Goal: Task Accomplishment & Management: Manage account settings

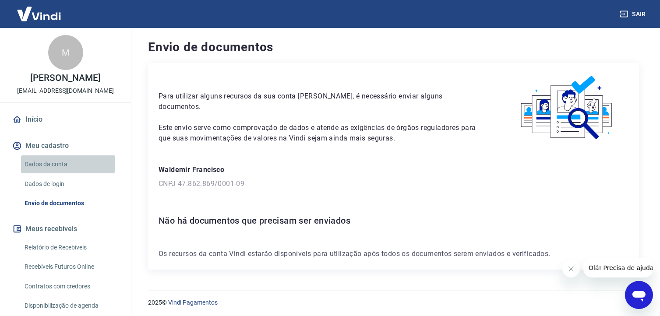
click at [51, 174] on link "Dados da conta" at bounding box center [70, 165] width 99 height 18
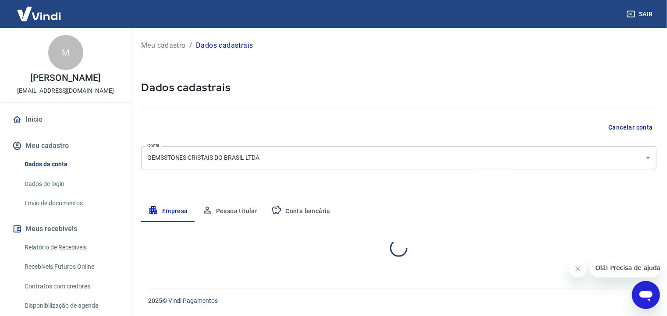
select select "MG"
select select "business"
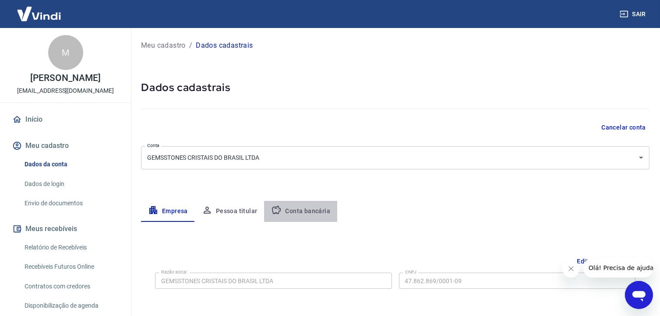
click at [310, 209] on button "Conta bancária" at bounding box center [300, 211] width 73 height 21
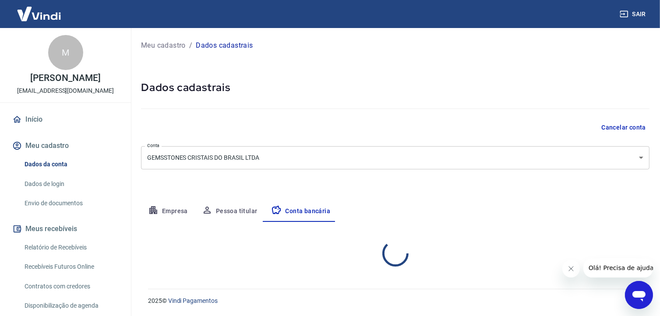
select select "1"
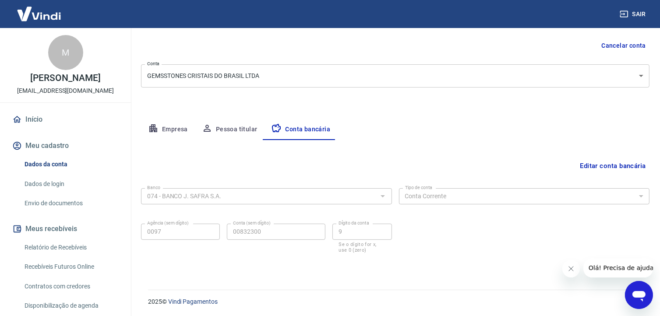
scroll to position [82, 0]
click at [605, 167] on button "Editar conta bancária" at bounding box center [613, 165] width 73 height 17
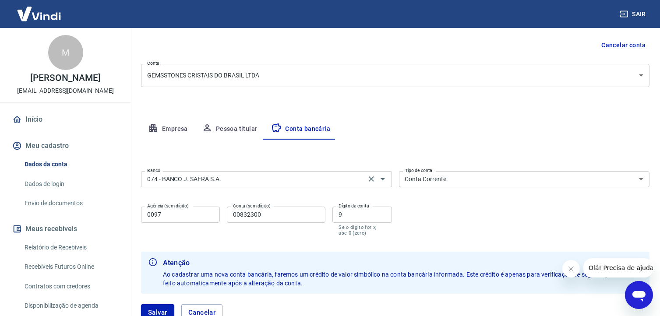
click at [314, 185] on div "074 - BANCO J. SAFRA S.A. Banco" at bounding box center [266, 179] width 251 height 16
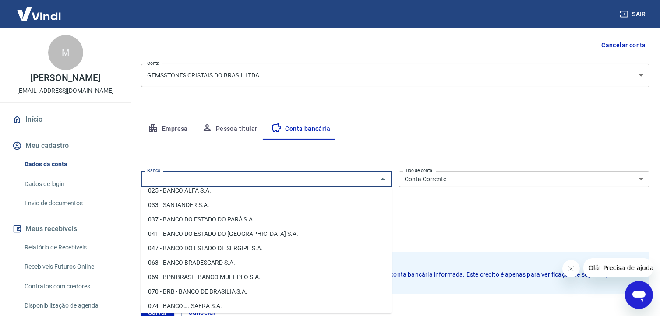
scroll to position [0, 0]
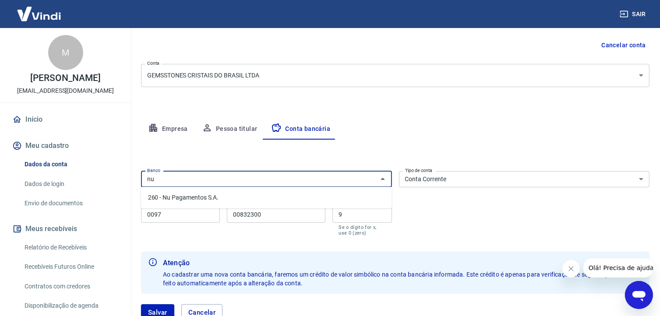
type input "n"
click at [184, 175] on input "0260" at bounding box center [259, 179] width 231 height 11
type input "0"
click at [191, 200] on li "260 - Nu Pagamentos S.A." at bounding box center [266, 198] width 251 height 14
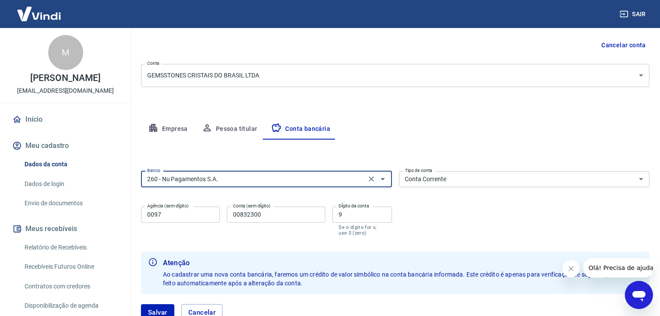
type input "260 - Nu Pagamentos S.A."
click at [191, 216] on input "0097" at bounding box center [180, 215] width 79 height 16
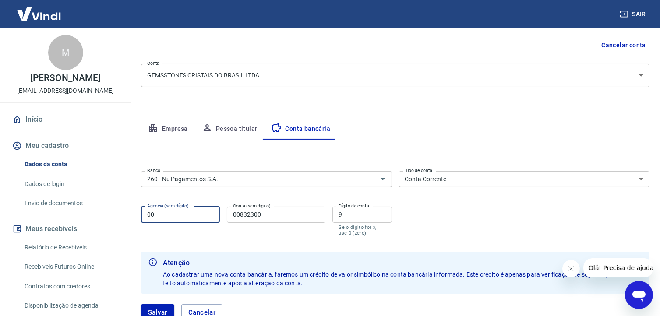
type input "0001"
click at [275, 213] on input "00832300" at bounding box center [276, 215] width 99 height 16
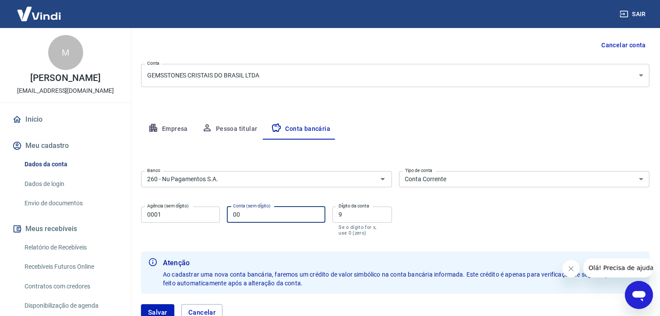
type input "0"
type input "5934388274"
click at [346, 216] on input "9" at bounding box center [362, 215] width 59 height 16
click at [274, 216] on input "5934388274" at bounding box center [276, 215] width 99 height 16
type input "593438827"
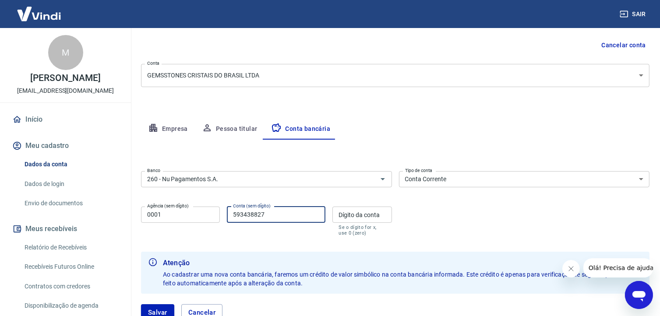
click at [347, 211] on input "Dígito da conta" at bounding box center [362, 215] width 59 height 16
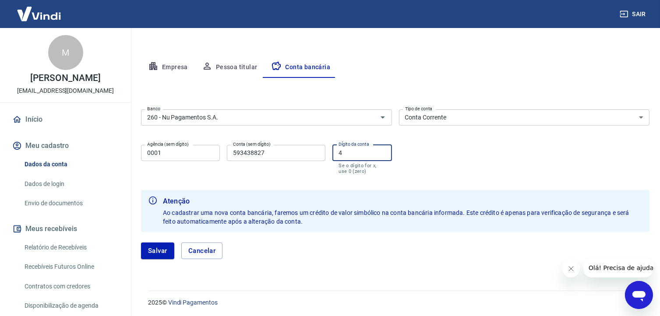
scroll to position [145, 0]
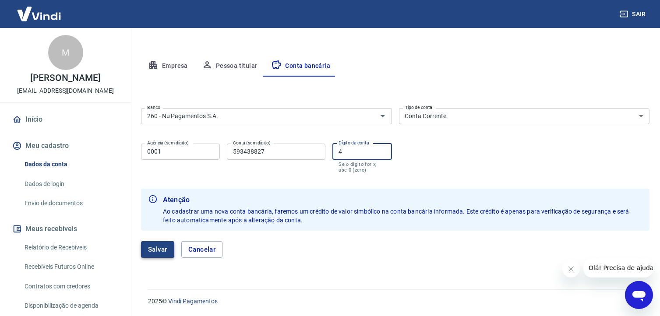
type input "4"
click at [170, 252] on button "Salvar" at bounding box center [157, 249] width 33 height 17
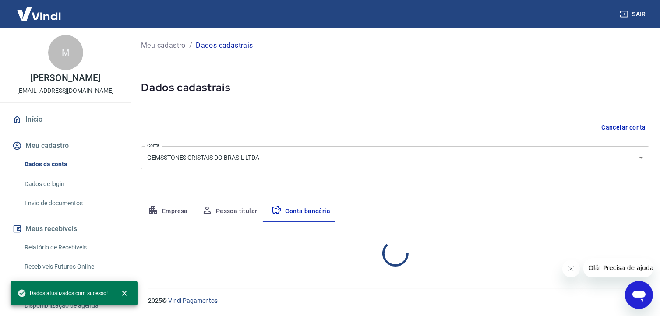
scroll to position [0, 0]
select select "1"
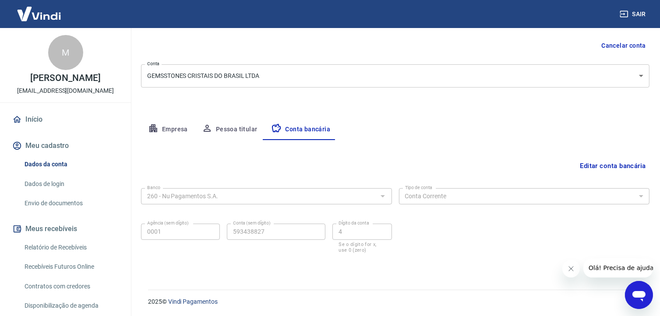
scroll to position [82, 0]
click at [615, 163] on button "Editar conta bancária" at bounding box center [613, 165] width 73 height 17
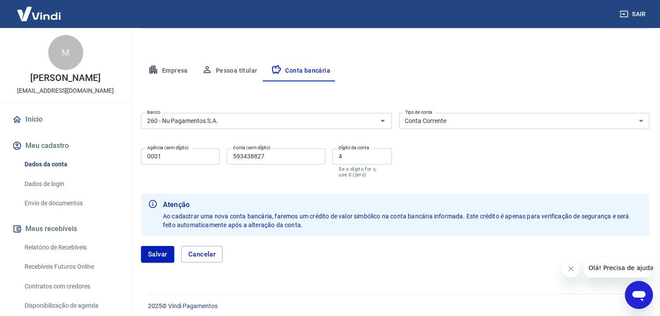
scroll to position [145, 0]
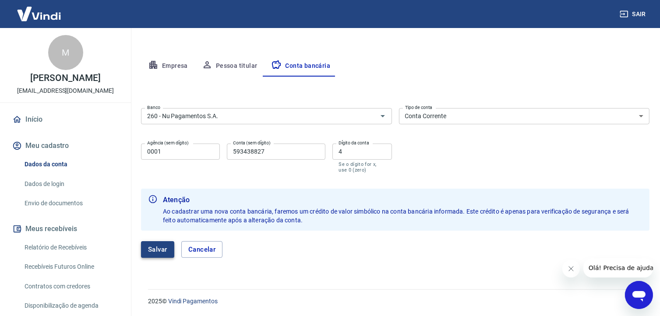
click at [158, 250] on button "Salvar" at bounding box center [157, 249] width 33 height 17
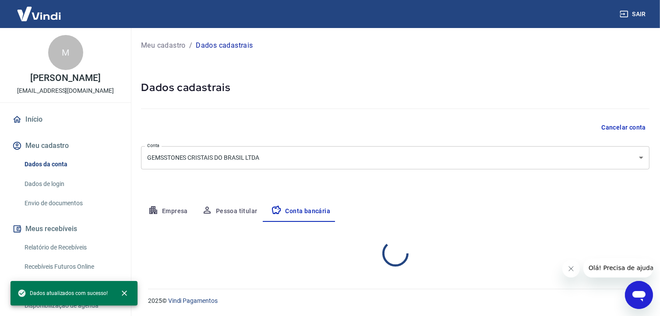
scroll to position [0, 0]
select select "1"
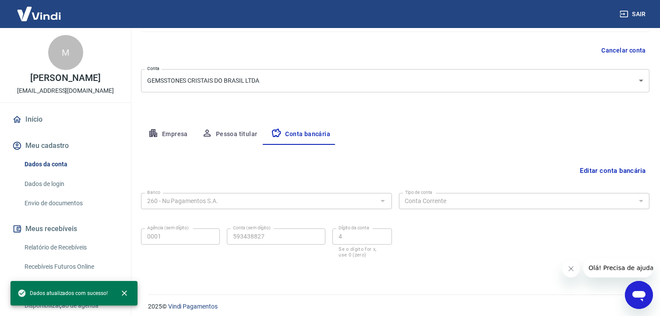
scroll to position [82, 0]
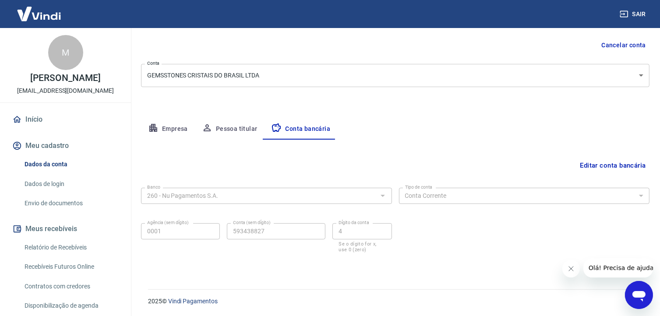
click at [610, 270] on span "Olá! Precisa de ajuda?" at bounding box center [623, 267] width 68 height 7
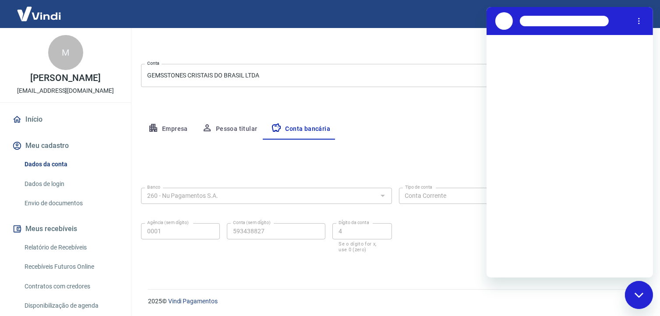
scroll to position [0, 0]
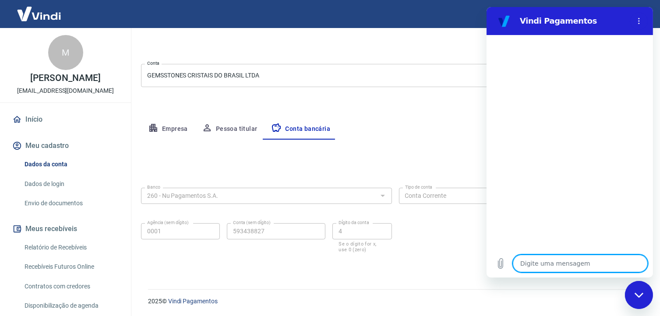
type textarea "B"
type textarea "x"
type textarea "Bo"
type textarea "x"
type textarea "Bom"
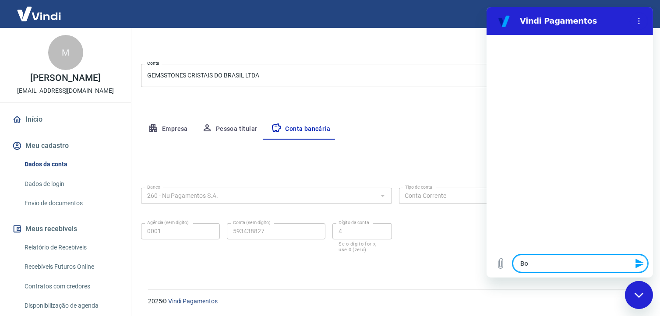
type textarea "x"
type textarea "Bom"
type textarea "x"
type textarea "Bom d"
type textarea "x"
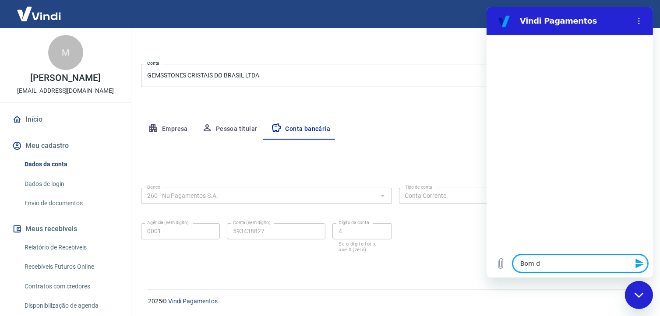
type textarea "Bom di"
type textarea "x"
type textarea "Bom dia"
type textarea "x"
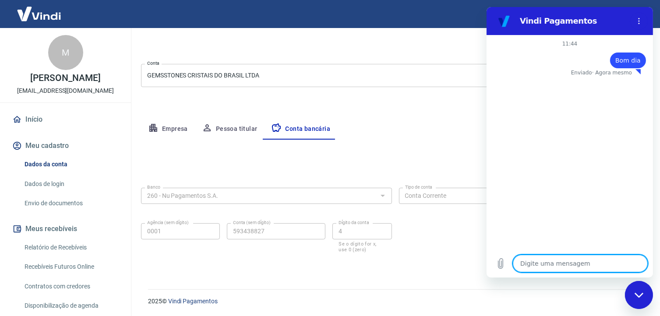
type textarea "x"
type textarea "E"
type textarea "x"
type textarea "Es"
type textarea "x"
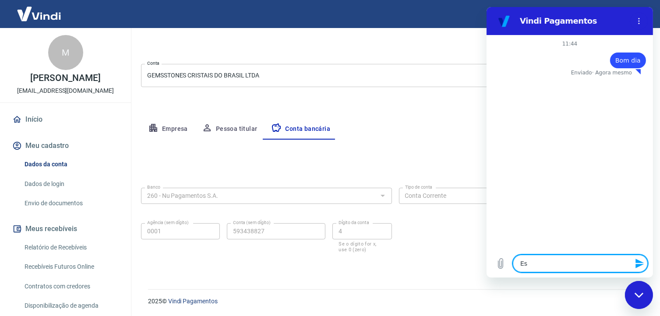
type textarea "Est"
type textarea "x"
type textarea "Esto"
type textarea "x"
type textarea "Estou"
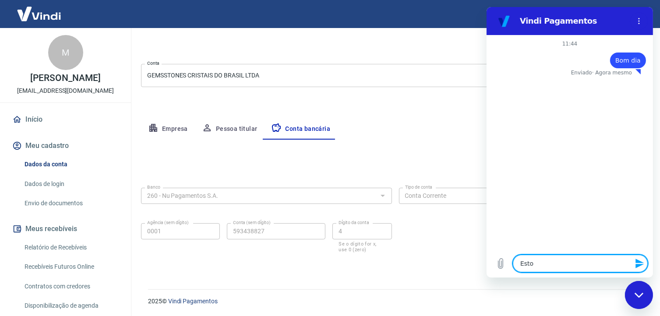
type textarea "x"
type textarea "Estou"
type textarea "x"
type textarea "Estou s"
type textarea "x"
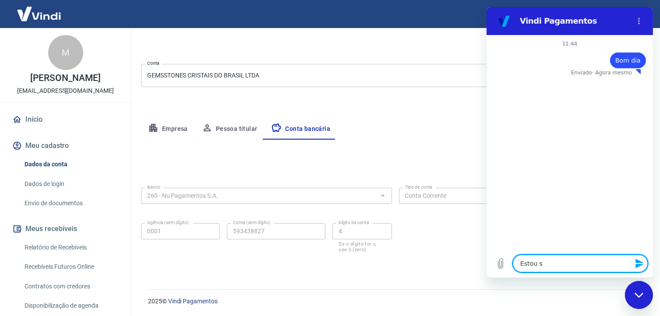
type textarea "Estou si"
type textarea "x"
type textarea "Estou sim"
type textarea "x"
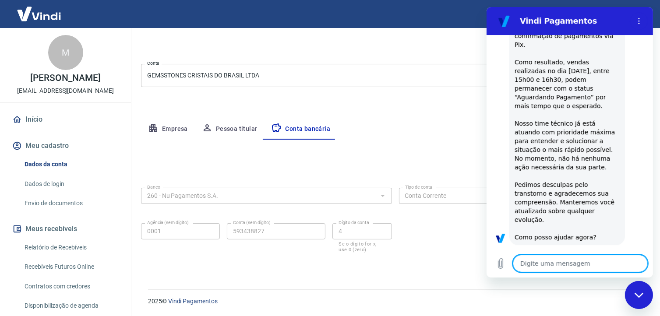
type textarea "x"
type textarea "N"
type textarea "x"
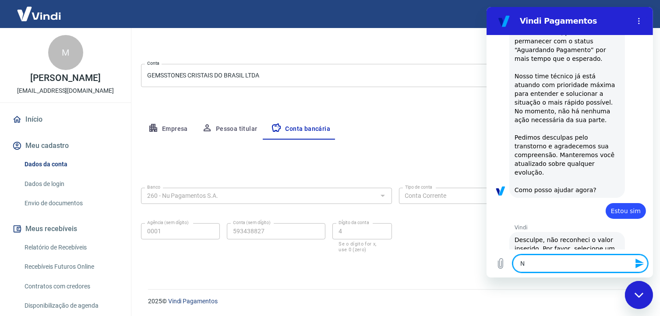
scroll to position [135, 0]
type textarea "Na"
type textarea "x"
type textarea "Nao"
type textarea "x"
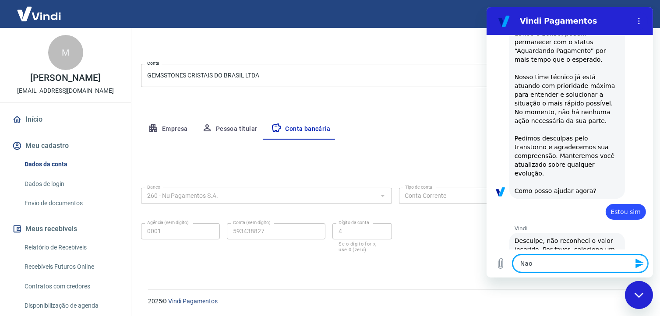
type textarea "Nao"
type textarea "x"
type textarea "Nao c"
type textarea "x"
type textarea "Nao co"
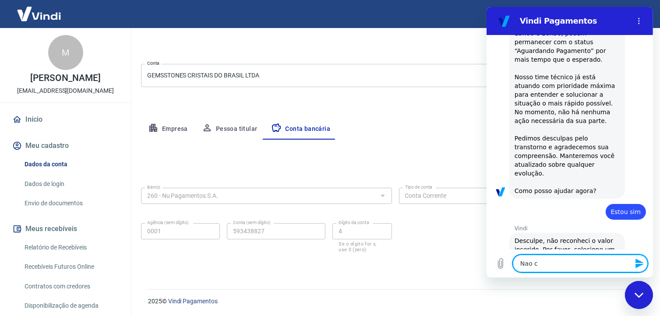
type textarea "x"
type textarea "Nao con"
type textarea "x"
type textarea "Nao cons"
type textarea "x"
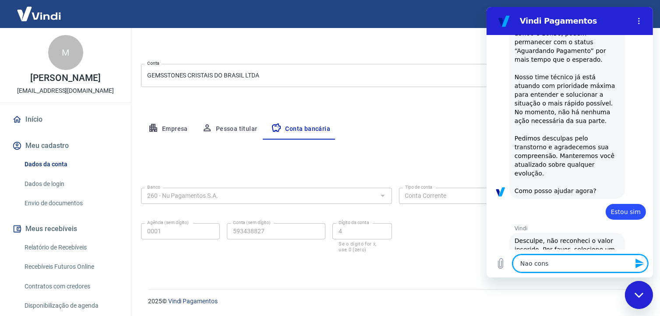
type textarea "Nao consi"
type textarea "x"
type textarea "Nao consig"
type textarea "x"
type textarea "Nao consigo"
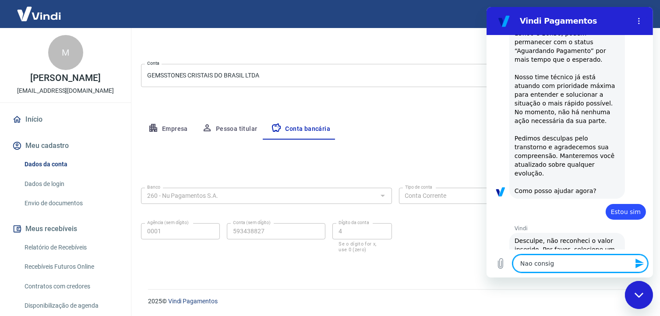
type textarea "x"
type textarea "Nao consigo"
type textarea "x"
type textarea "Nao consigo v"
type textarea "x"
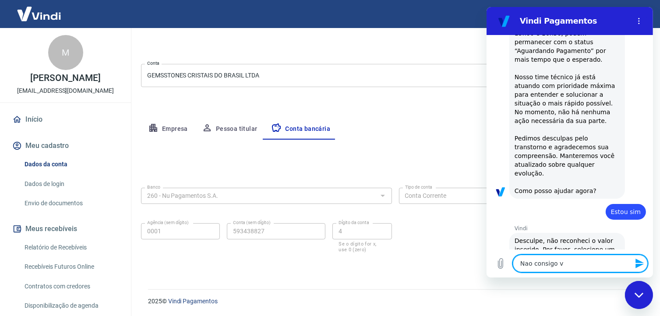
type textarea "Nao consigo va"
type textarea "x"
type textarea "Nao consigo val"
type textarea "x"
type textarea "Nao consigo vali"
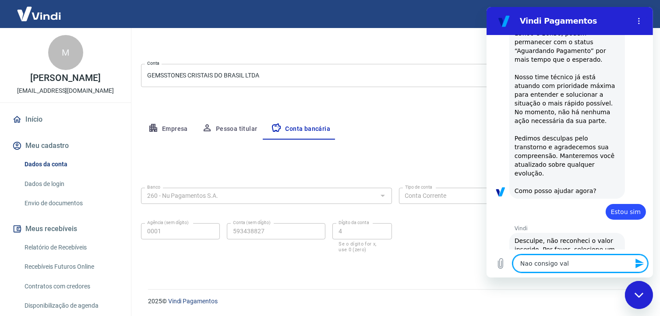
type textarea "x"
type textarea "Nao consigo valid"
type textarea "x"
type textarea "Nao consigo valida"
type textarea "x"
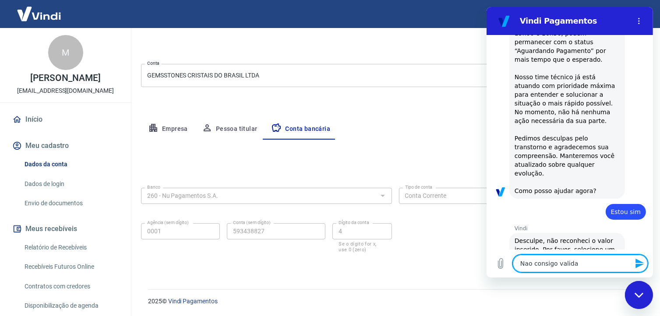
type textarea "Nao consigo validar"
type textarea "x"
type textarea "Nao consigo validar"
type textarea "x"
type textarea "Nao consigo validar m"
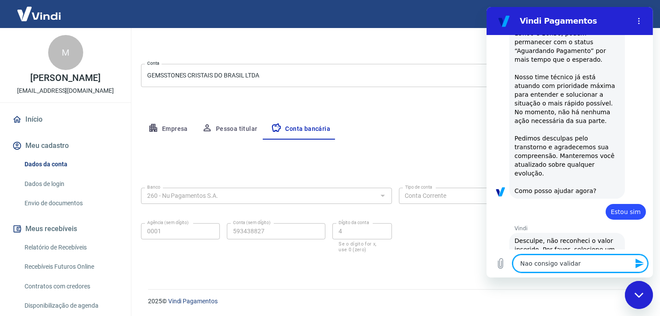
type textarea "x"
type textarea "Nao consigo validar mi"
type textarea "x"
type textarea "Nao consigo validar min"
type textarea "x"
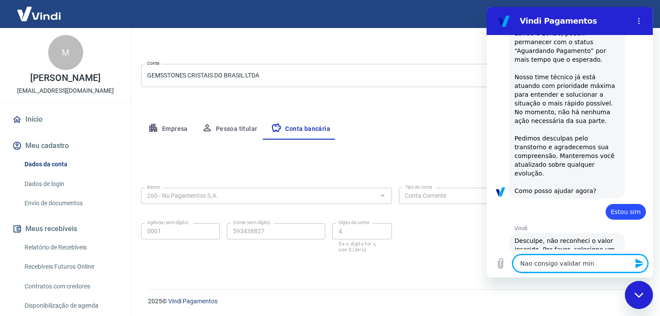
type textarea "Nao consigo validar minh"
type textarea "x"
type textarea "Nao consigo validar minha"
type textarea "x"
type textarea "Nao consigo validar minha"
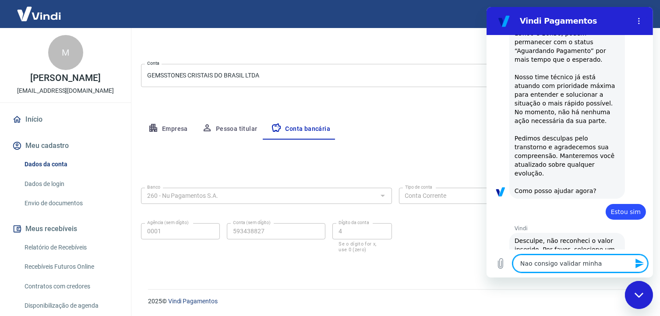
type textarea "x"
type textarea "Nao consigo validar minha c"
type textarea "x"
type textarea "Nao consigo validar minha co"
type textarea "x"
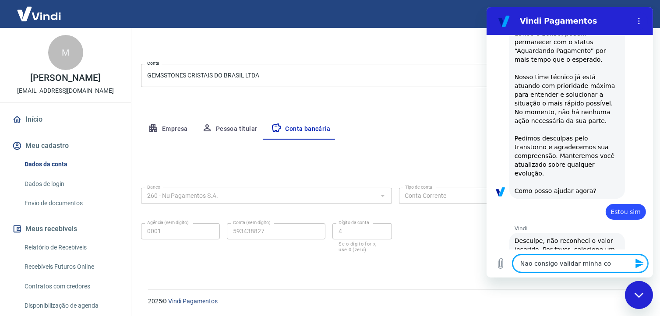
type textarea "Nao consigo validar minha con"
type textarea "x"
type textarea "Nao consigo validar minha cont"
type textarea "x"
type textarea "Nao consigo validar minha conta"
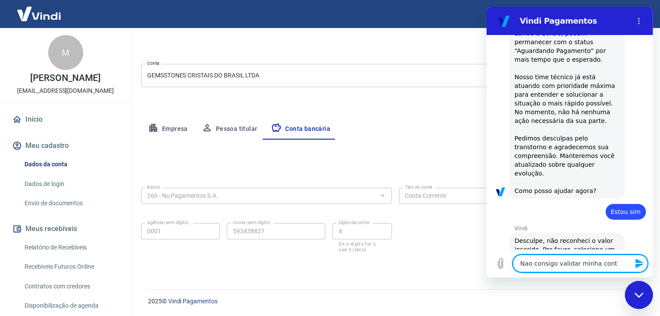
type textarea "x"
type textarea "Nao consigo validar minha conta"
type textarea "x"
type textarea "Nao consigo validar minha conta b"
type textarea "x"
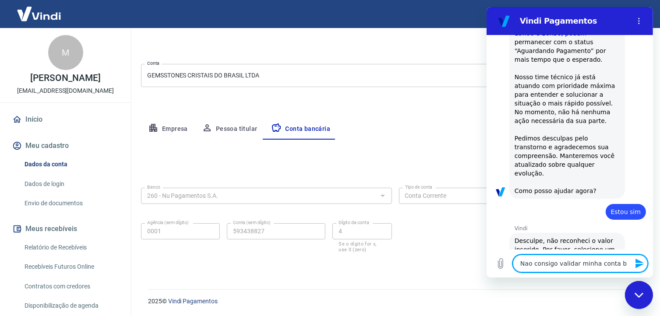
type textarea "Nao consigo validar minha conta ba"
type textarea "x"
type textarea "Nao consigo validar minha conta ban"
type textarea "x"
type textarea "Nao consigo validar minha conta banc"
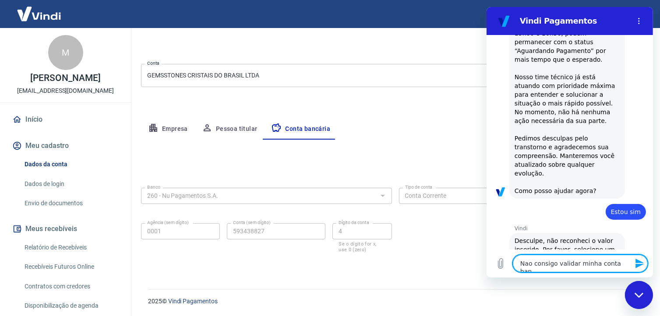
type textarea "x"
type textarea "Nao consigo validar minha conta banca"
type textarea "x"
type textarea "Nao consigo validar minha conta bancar"
type textarea "x"
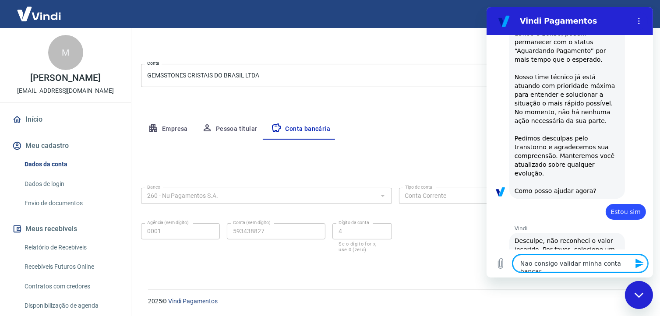
type textarea "Nao consigo validar minha conta bancari"
type textarea "x"
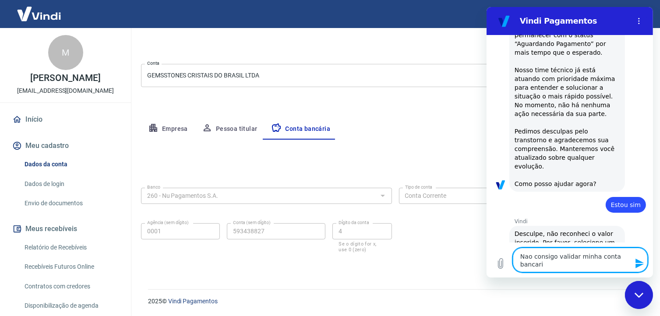
type textarea "Nao consigo validar minha conta bancaria"
type textarea "x"
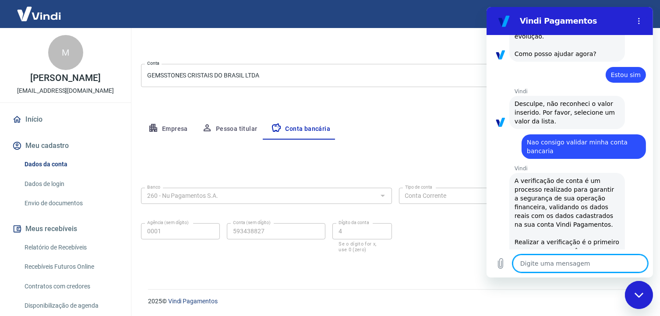
scroll to position [273, 0]
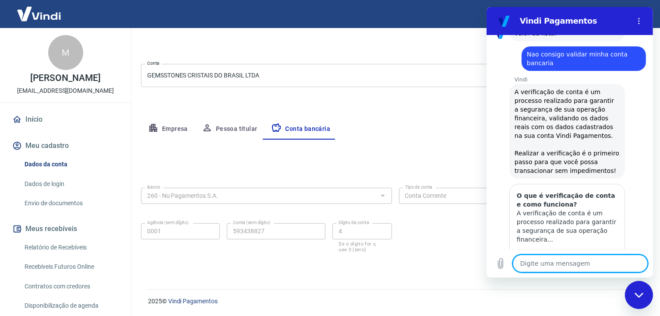
type textarea "x"
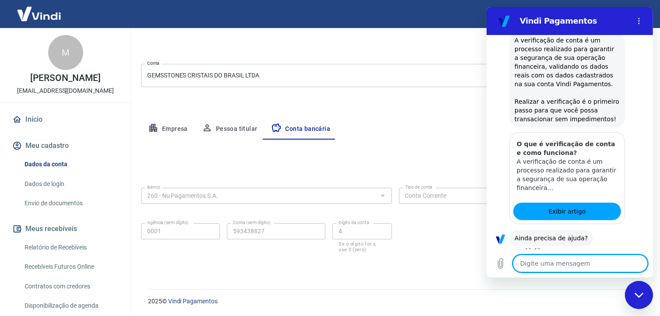
type textarea "E"
type textarea "x"
type textarea "En"
type textarea "x"
type textarea "Env"
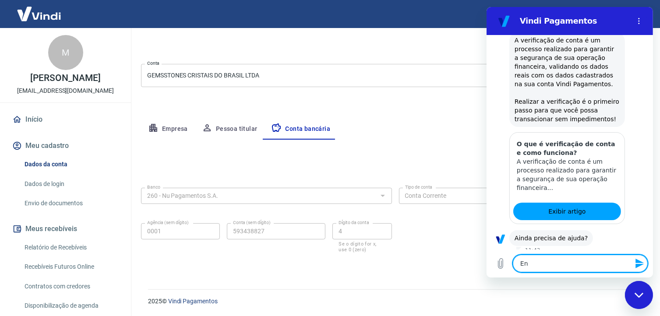
type textarea "x"
type textarea "Envi"
type textarea "x"
type textarea "Envie"
type textarea "x"
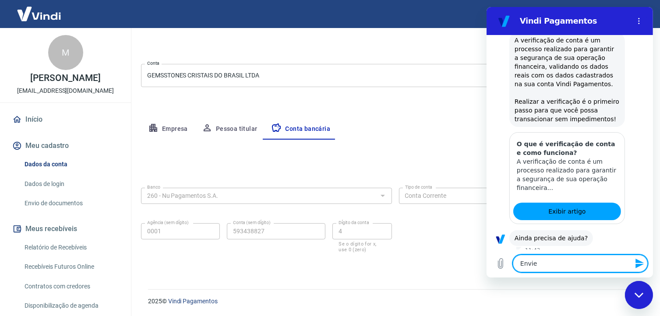
type textarea "Enviei"
type textarea "x"
type textarea "Enviei"
type textarea "x"
type textarea "Enviei c"
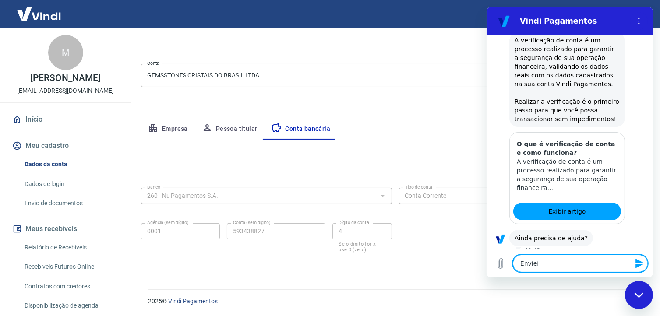
type textarea "x"
type textarea "Enviei co"
type textarea "x"
type textarea "Enviei com"
type textarea "x"
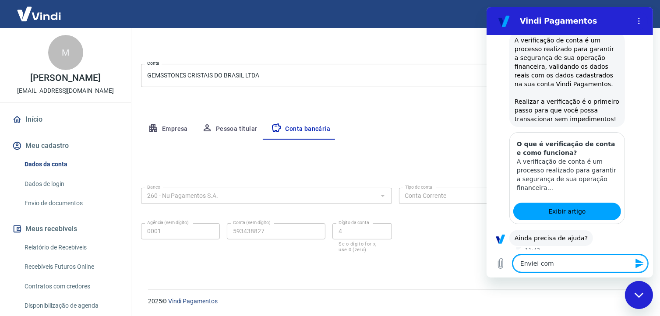
type textarea "Enviei comp"
type textarea "x"
type textarea "Enviei compr"
type textarea "x"
type textarea "Enviei compro"
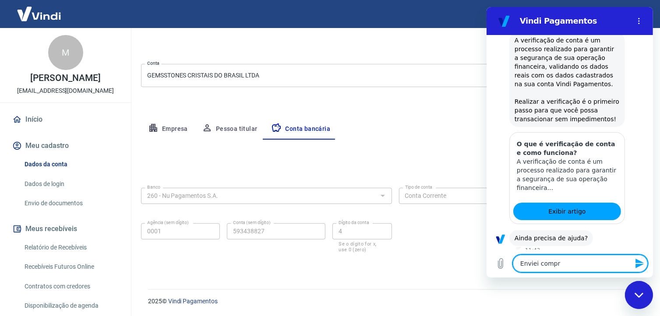
type textarea "x"
type textarea "Enviei comprov"
type textarea "x"
type textarea "Enviei comprova"
type textarea "x"
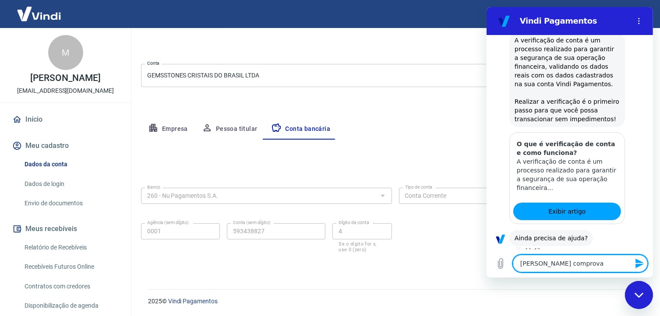
type textarea "Enviei comprovan"
type textarea "x"
type textarea "Enviei comprovant"
type textarea "x"
type textarea "Enviei comprovante"
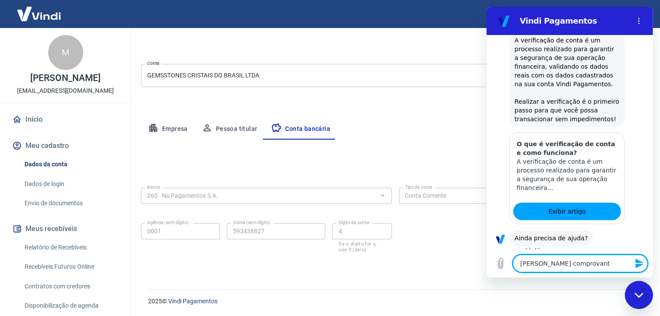
type textarea "x"
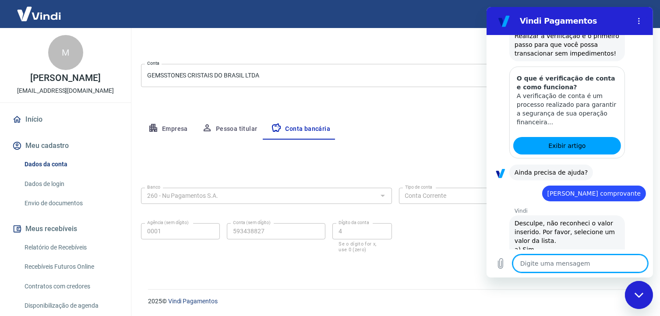
scroll to position [477, 0]
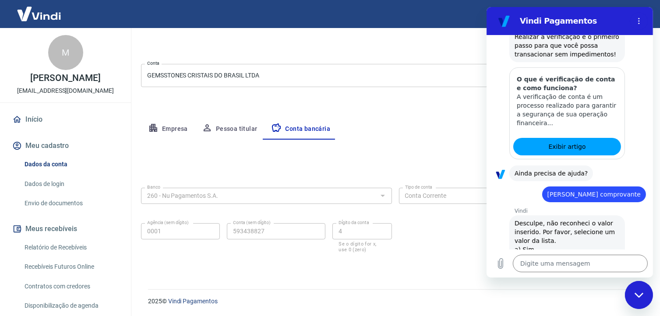
click at [391, 49] on div "Cancelar conta" at bounding box center [395, 45] width 509 height 16
click at [557, 267] on textarea at bounding box center [580, 264] width 135 height 18
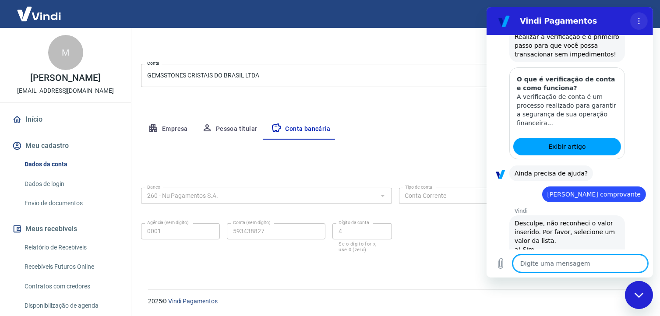
click at [638, 18] on icon "Menu de opções" at bounding box center [638, 21] width 7 height 7
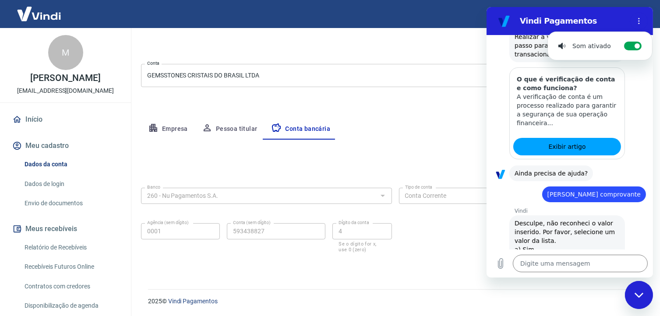
click at [408, 43] on div "Cancelar conta" at bounding box center [395, 45] width 509 height 16
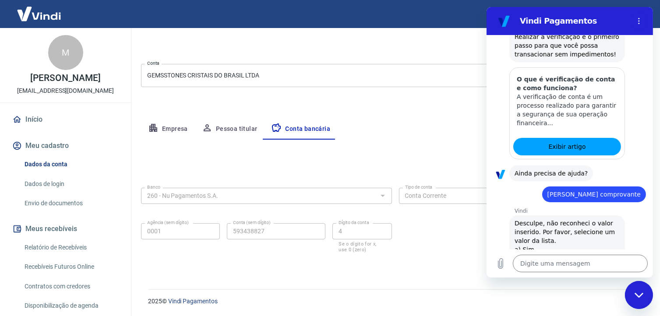
click at [423, 46] on div "Cancelar conta" at bounding box center [395, 45] width 509 height 16
click at [456, 263] on form "Banco 260 - Nu Pagamentos S.A. Banco Tipo de conta Conta Corrente Conta Poupanç…" at bounding box center [395, 226] width 509 height 84
click at [633, 297] on div "Fechar janela de mensagens" at bounding box center [639, 295] width 26 height 26
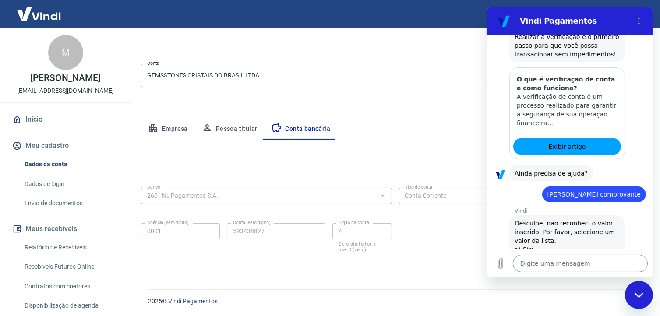
type textarea "x"
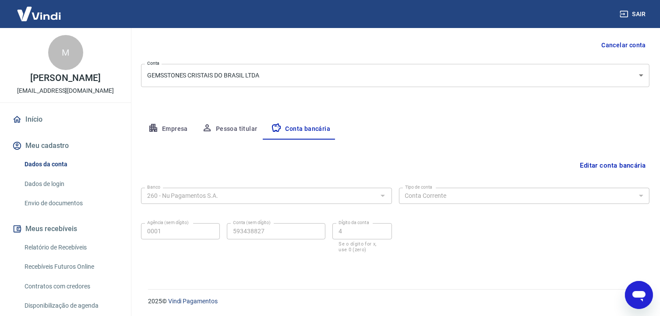
scroll to position [478, 0]
click at [49, 156] on button "Meu cadastro" at bounding box center [66, 145] width 110 height 19
click at [63, 170] on link "Dados da conta" at bounding box center [70, 165] width 99 height 18
click at [59, 172] on link "Dados da conta" at bounding box center [70, 165] width 99 height 18
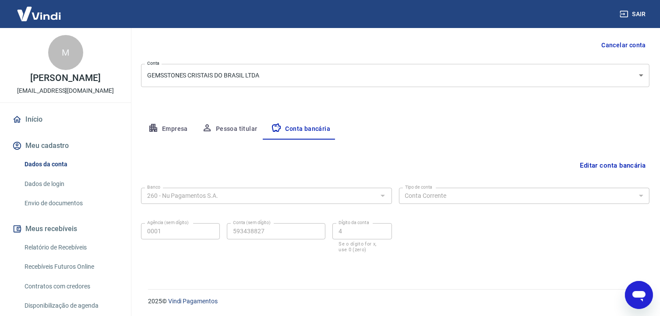
click at [30, 128] on link "Início" at bounding box center [66, 119] width 110 height 19
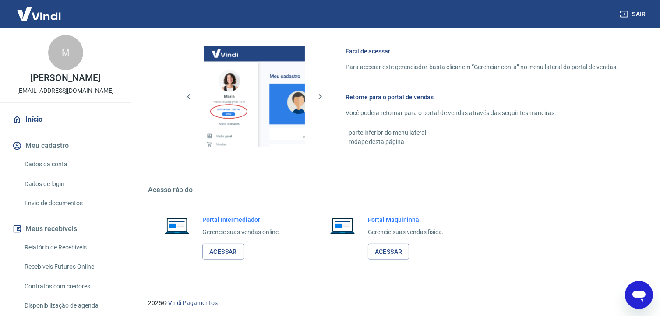
scroll to position [545, 0]
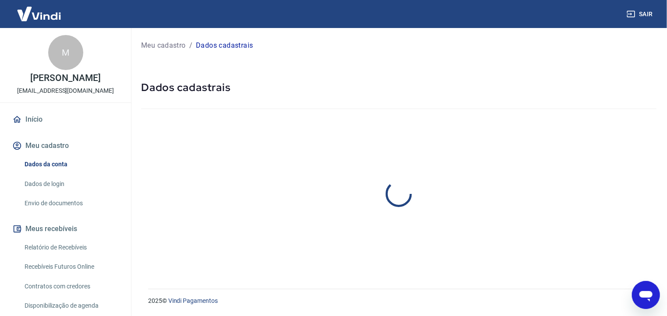
select select "MG"
select select "business"
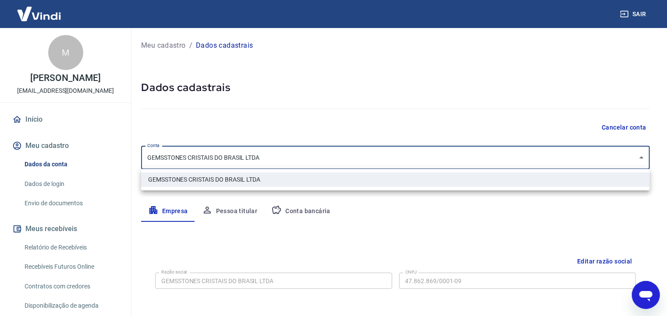
click at [643, 157] on body "Sair M Marilucio Tiago dos Santos mariotiagotiago@gmail.com Início Meu cadastro…" at bounding box center [333, 158] width 667 height 316
click at [589, 156] on div at bounding box center [333, 158] width 667 height 316
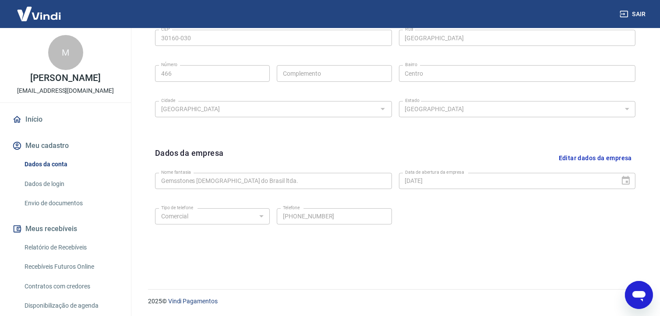
scroll to position [271, 0]
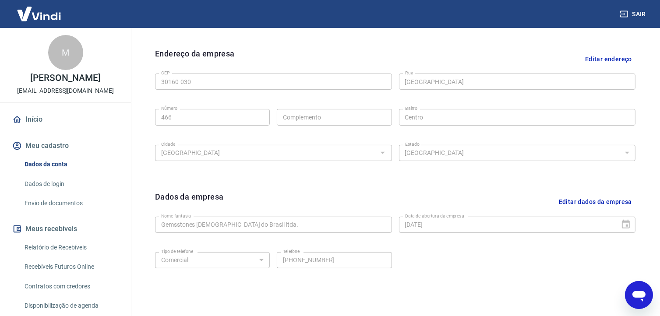
click at [50, 156] on button "Meu cadastro" at bounding box center [66, 145] width 110 height 19
click at [628, 10] on icon "button" at bounding box center [624, 14] width 9 height 9
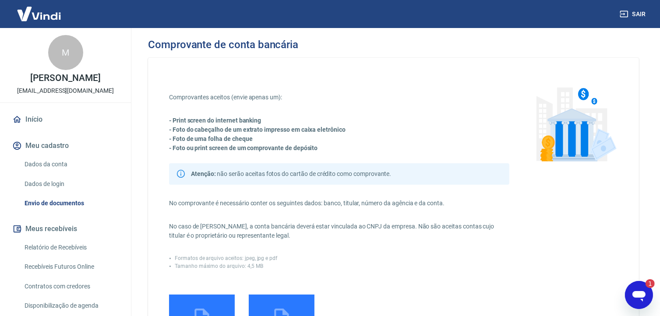
click at [36, 173] on link "Dados da conta" at bounding box center [70, 165] width 99 height 18
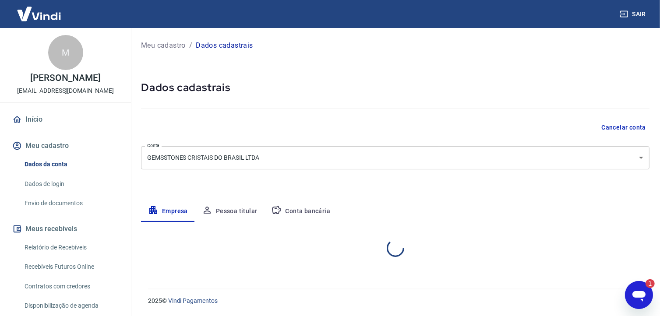
select select "MG"
select select "business"
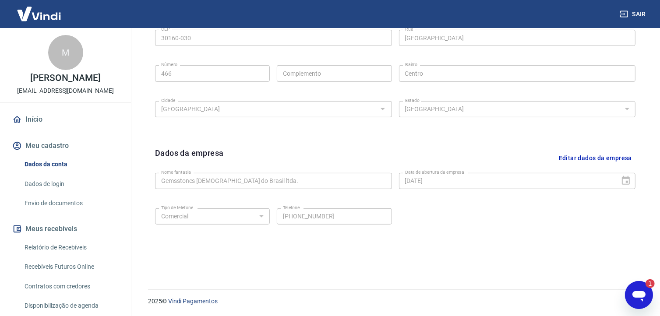
click at [60, 96] on p "[EMAIL_ADDRESS][DOMAIN_NAME]" at bounding box center [65, 90] width 97 height 9
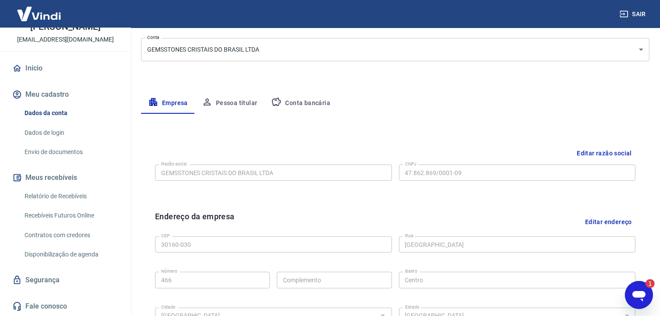
scroll to position [96, 0]
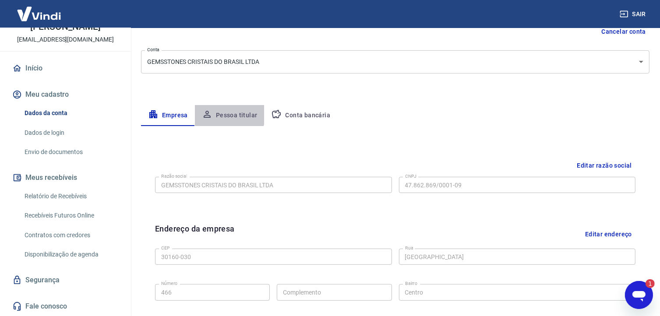
click at [227, 114] on button "Pessoa titular" at bounding box center [230, 115] width 70 height 21
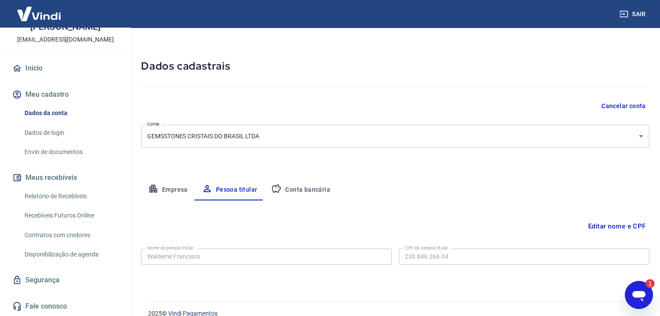
scroll to position [33, 0]
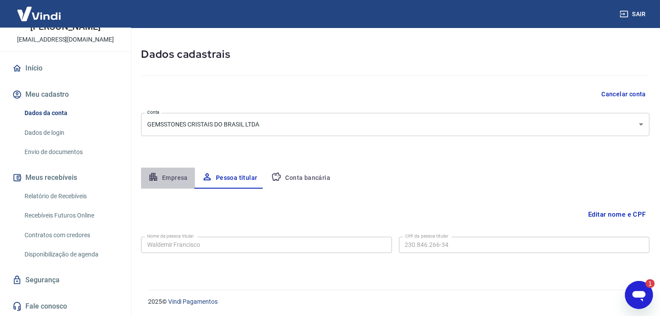
click at [172, 176] on button "Empresa" at bounding box center [168, 178] width 54 height 21
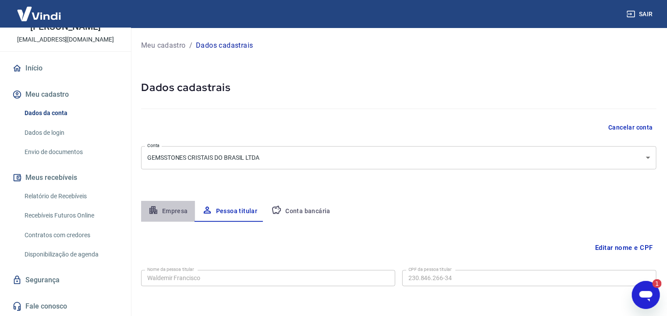
select select "MG"
select select "business"
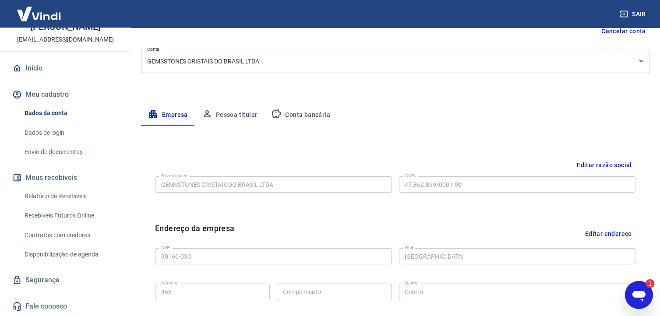
scroll to position [96, 0]
click at [301, 113] on button "Conta bancária" at bounding box center [300, 115] width 73 height 21
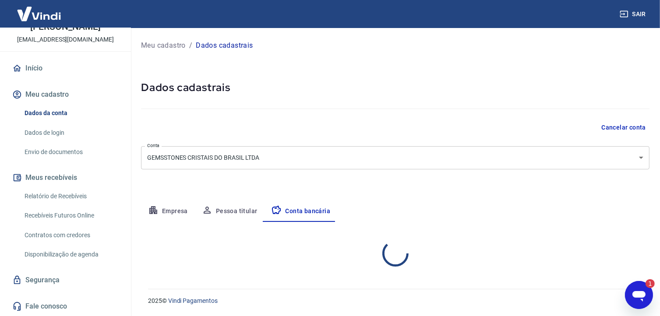
select select "1"
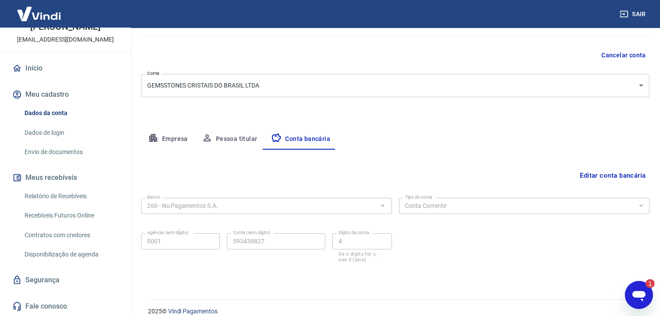
scroll to position [82, 0]
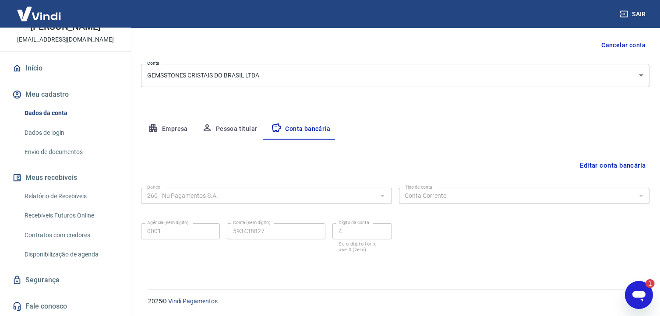
click at [634, 292] on icon "Abrir janela de mensagens, 1 mensagem não lida" at bounding box center [638, 296] width 13 height 11
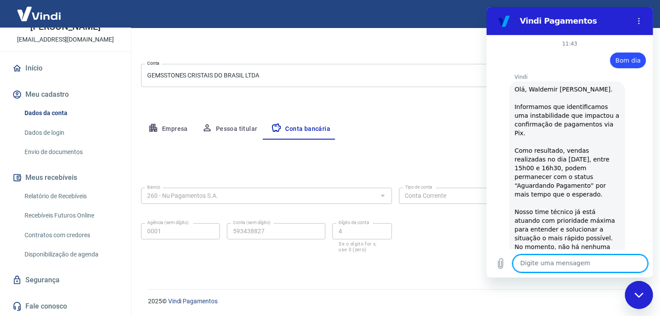
type textarea "x"
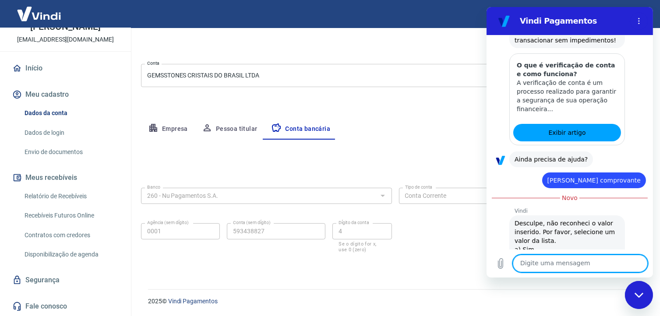
click at [539, 263] on textarea at bounding box center [580, 264] width 135 height 18
type textarea "c"
type textarea "x"
type textarea "co"
type textarea "x"
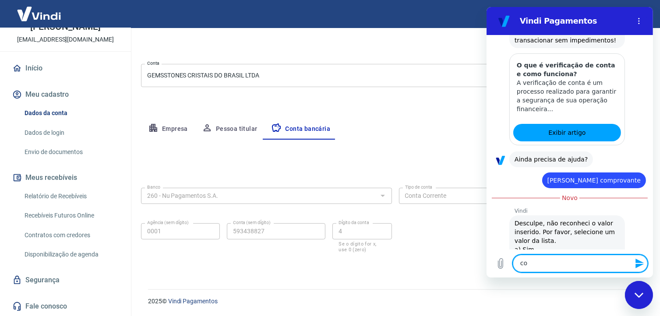
type textarea "con"
type textarea "x"
type textarea "conf"
type textarea "x"
type textarea "confi"
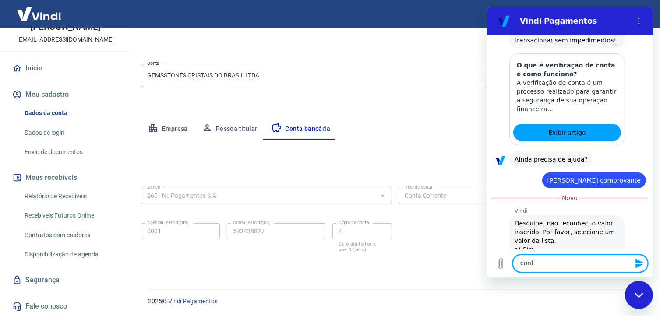
type textarea "x"
type textarea "confir"
type textarea "x"
type textarea "confirm"
type textarea "x"
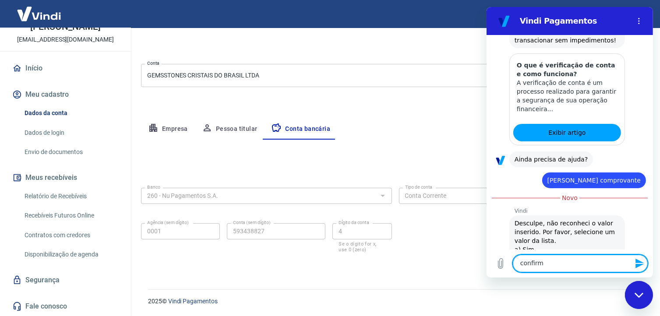
type textarea "confirma"
type textarea "x"
type textarea "confirma"
type textarea "x"
type textarea "confirma m"
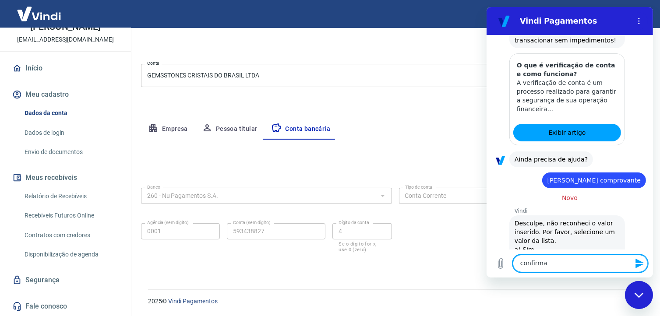
type textarea "x"
type textarea "confirma mi"
type textarea "x"
type textarea "confirma min"
type textarea "x"
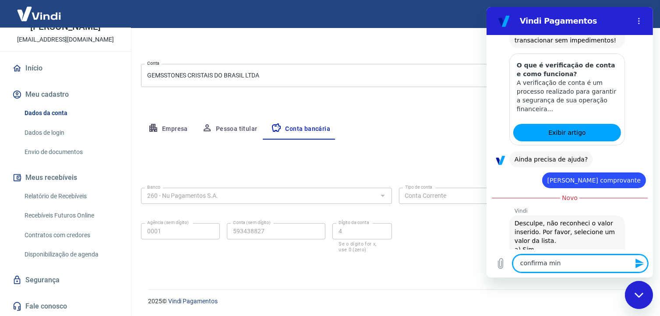
type textarea "confirma minh"
type textarea "x"
type textarea "confirma minha"
type textarea "x"
type textarea "confirma minha"
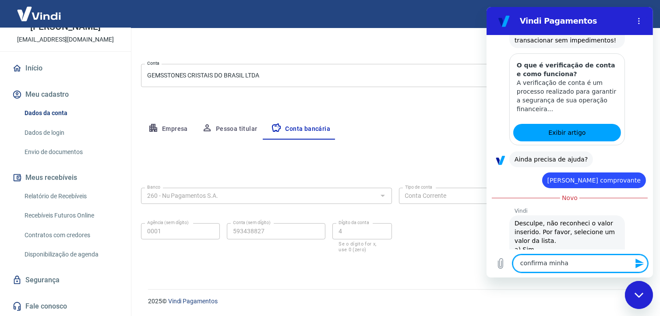
type textarea "x"
type textarea "confirma minha c"
type textarea "x"
type textarea "confirma minha co"
type textarea "x"
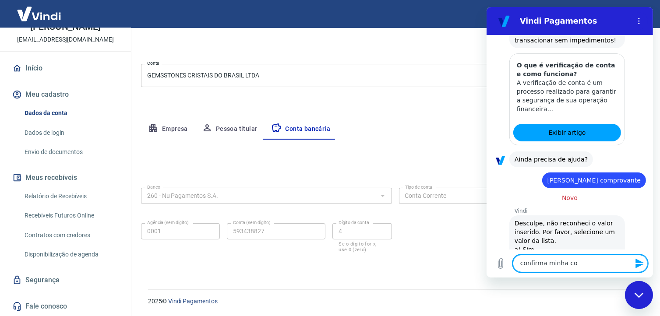
type textarea "confirma minha con"
type textarea "x"
type textarea "confirma minha cont"
type textarea "x"
type textarea "confirma minha conta"
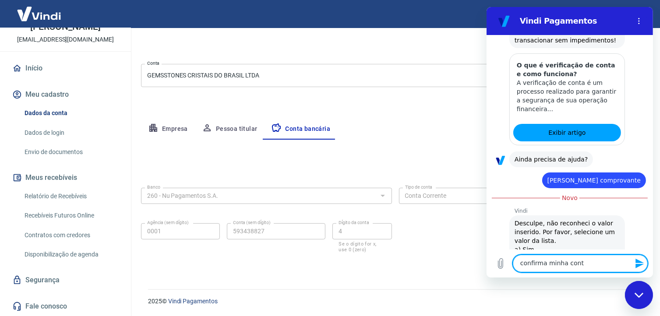
type textarea "x"
type textarea "confirma minha conta"
type textarea "x"
type textarea "confirma minha conta b"
type textarea "x"
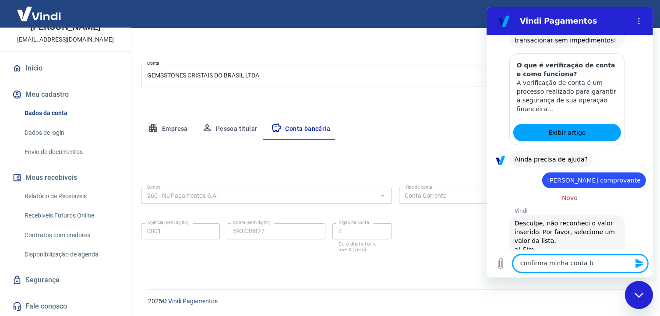
type textarea "confirma minha conta ba"
type textarea "x"
type textarea "confirma minha conta ban"
type textarea "x"
type textarea "confirma minha conta banc"
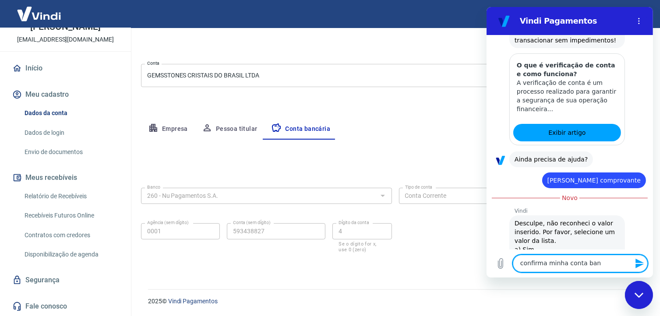
type textarea "x"
type textarea "confirma minha conta banca"
type textarea "x"
type textarea "confirma minha conta bancar"
type textarea "x"
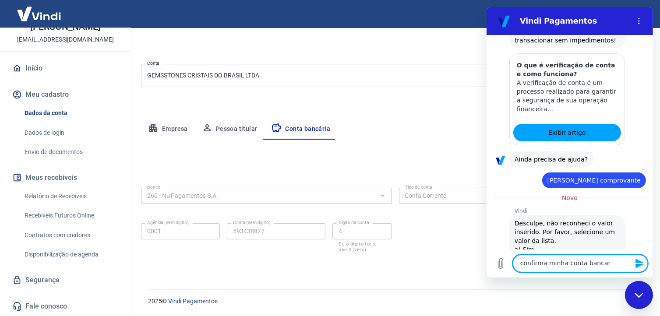
type textarea "confirma minha conta bancari"
type textarea "x"
type textarea "confirma minha conta bancaria"
type textarea "x"
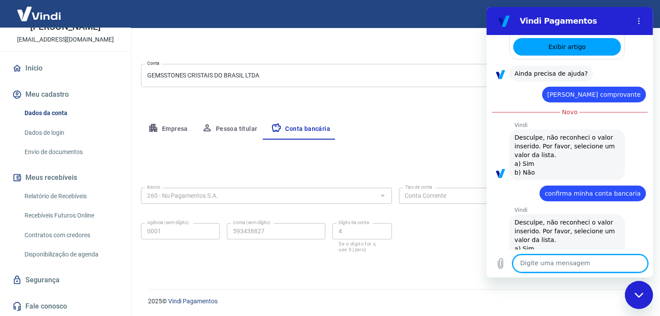
scroll to position [576, 0]
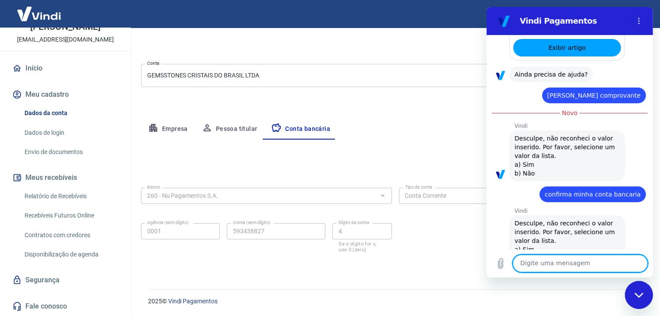
click at [644, 293] on div "Fechar janela de mensagens" at bounding box center [639, 295] width 26 height 26
type textarea "x"
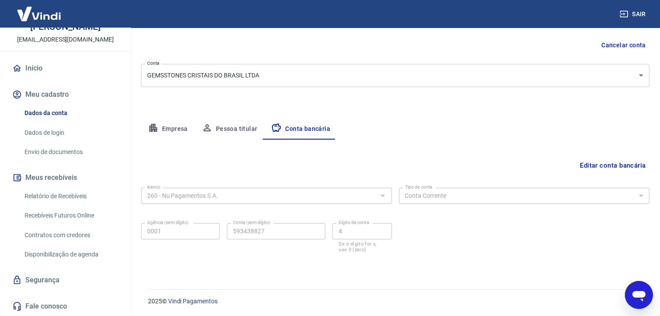
scroll to position [577, 0]
click at [53, 131] on link "Dados de login" at bounding box center [70, 133] width 99 height 18
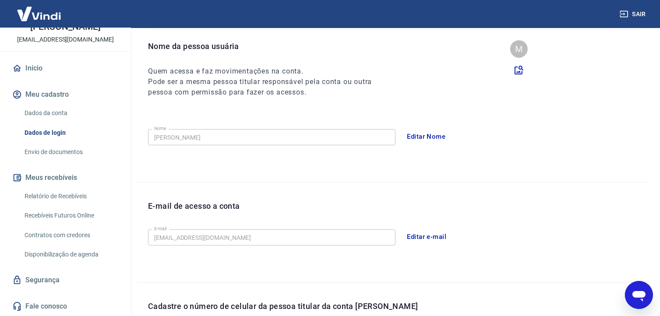
scroll to position [244, 0]
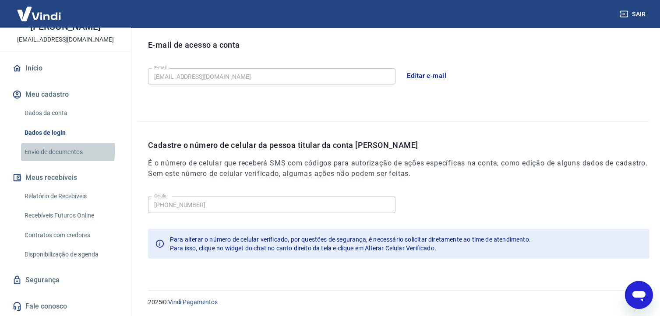
click at [53, 151] on link "Envio de documentos" at bounding box center [70, 152] width 99 height 18
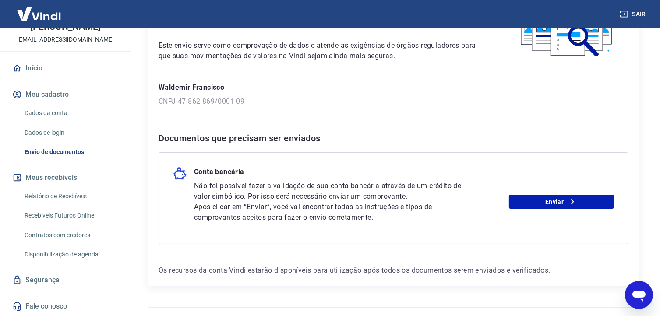
scroll to position [99, 0]
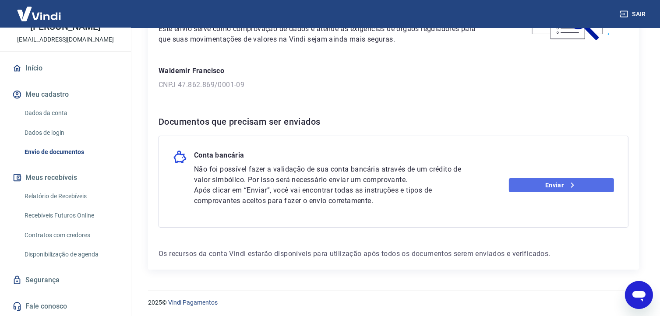
click at [554, 184] on link "Enviar" at bounding box center [561, 185] width 105 height 14
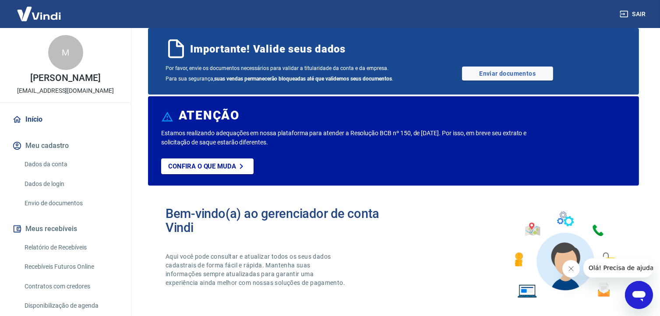
scroll to position [19, 0]
click at [485, 77] on link "Enviar documentos" at bounding box center [507, 74] width 91 height 14
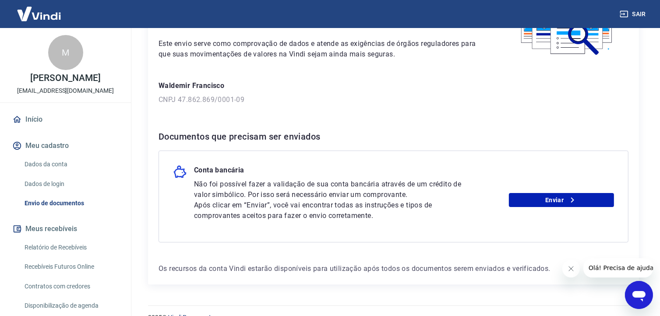
scroll to position [99, 0]
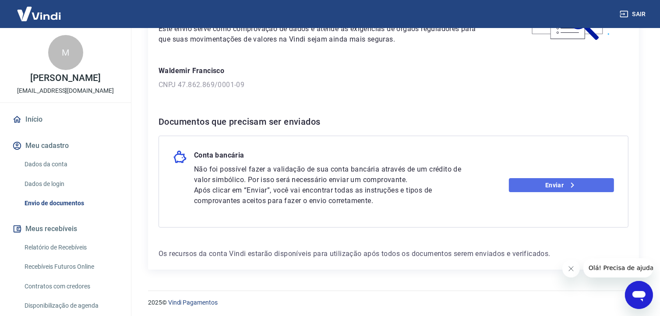
click at [554, 184] on link "Enviar" at bounding box center [561, 185] width 105 height 14
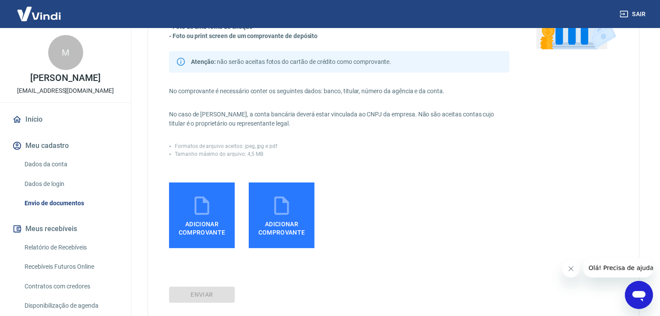
scroll to position [131, 0]
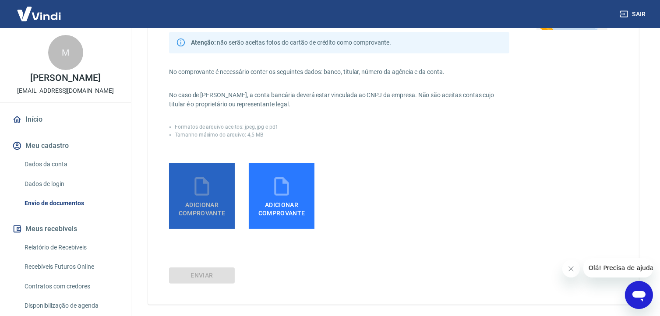
click at [191, 192] on icon at bounding box center [202, 187] width 22 height 22
click at [0, 0] on input "Adicionar comprovante" at bounding box center [0, 0] width 0 height 0
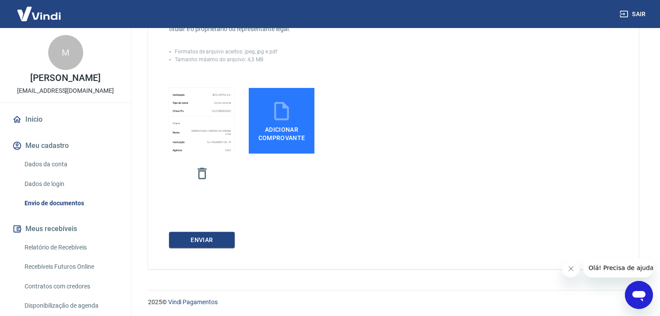
scroll to position [207, 0]
click at [198, 242] on button "ENVIAR" at bounding box center [202, 240] width 66 height 16
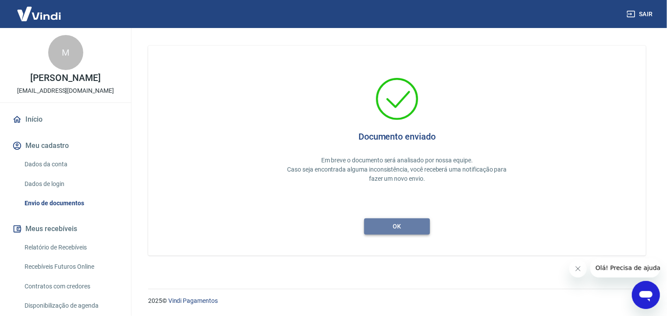
click at [384, 222] on button "ok" at bounding box center [397, 227] width 66 height 16
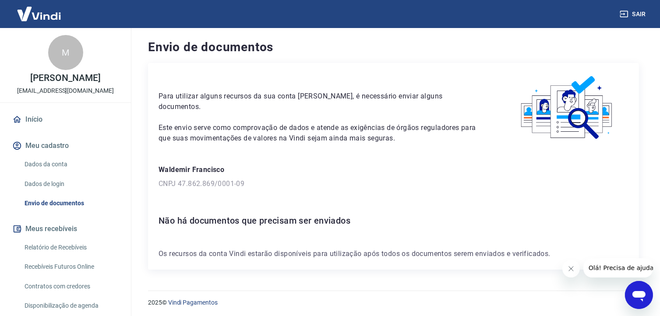
click at [638, 293] on icon "Abrir janela de mensagens" at bounding box center [638, 296] width 13 height 11
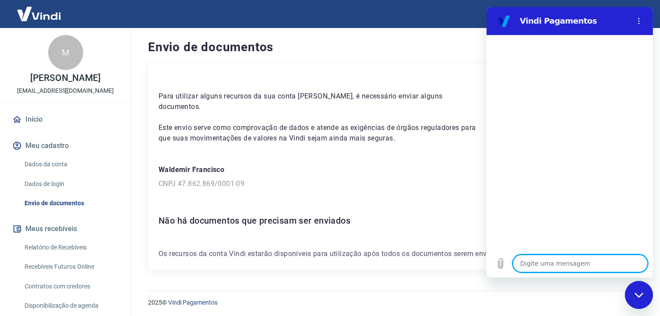
type textarea "E"
type textarea "x"
type textarea "En"
type textarea "x"
type textarea "Env"
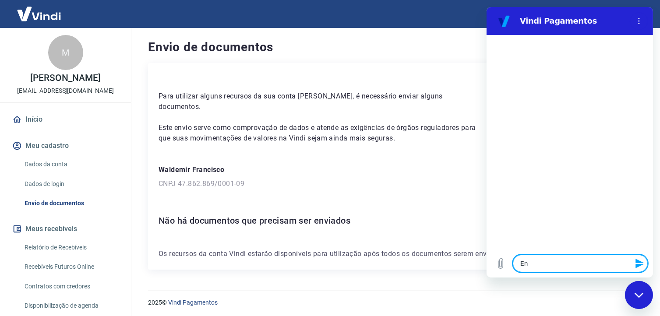
type textarea "x"
type textarea "Envi"
type textarea "x"
type textarea "Envio"
type textarea "x"
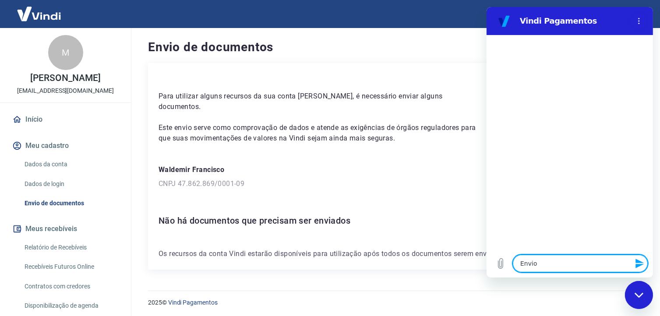
type textarea "Envio"
type textarea "x"
type textarea "Envio d"
type textarea "x"
type textarea "Envio de"
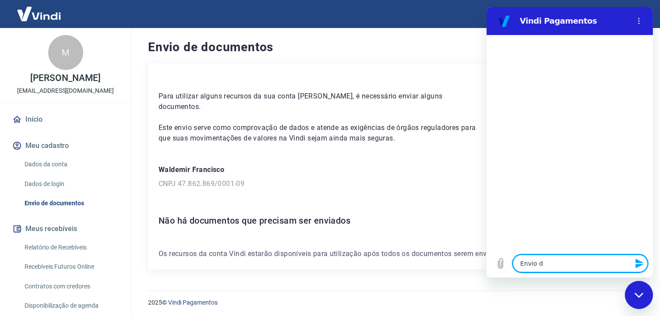
type textarea "x"
type textarea "Envio de"
type textarea "x"
type textarea "Envio de d"
type textarea "x"
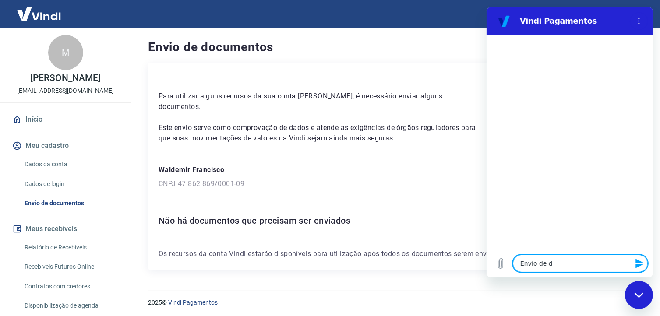
type textarea "Envio de do"
type textarea "x"
type textarea "Envio de doc"
type textarea "x"
type textarea "Envio de docu"
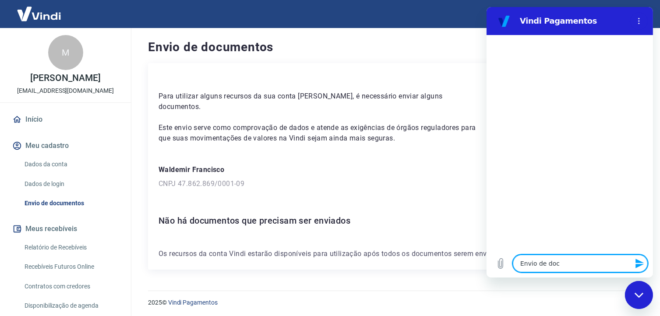
type textarea "x"
type textarea "Envio de docum"
type textarea "x"
type textarea "Envio de docume"
type textarea "x"
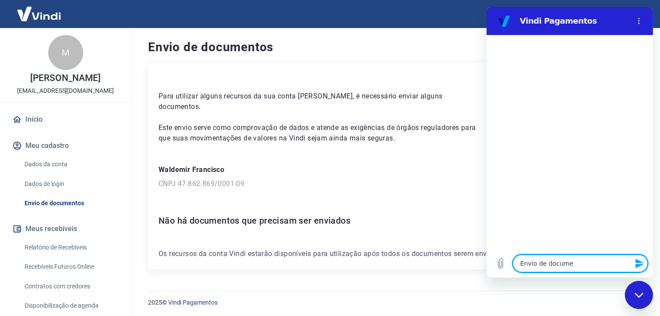
type textarea "Envio de documen"
type textarea "x"
type textarea "Envio de document"
type textarea "x"
type textarea "Envio de documento"
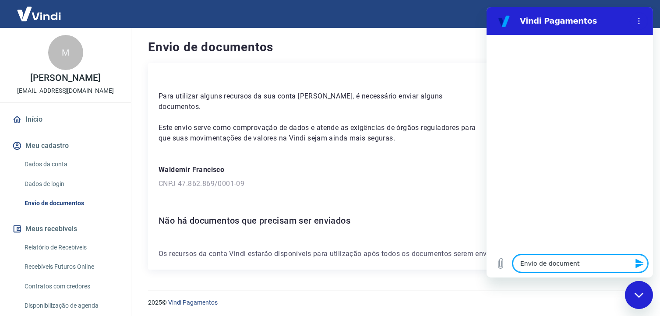
type textarea "x"
type textarea "Envio de documentos"
type textarea "x"
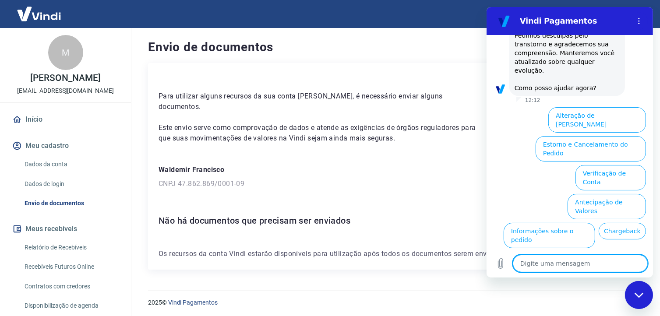
scroll to position [247, 0]
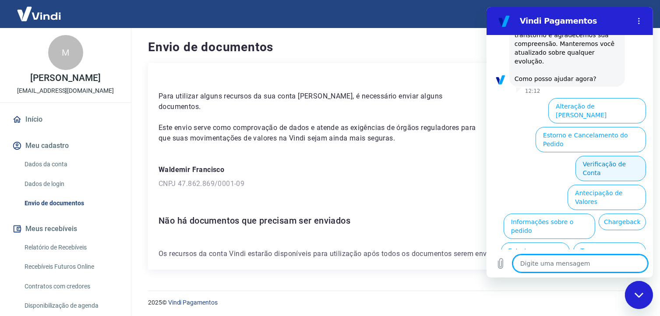
click at [592, 156] on button "Verificação de Conta" at bounding box center [610, 168] width 71 height 25
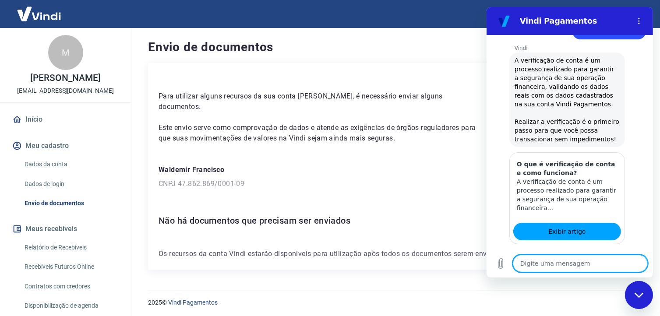
scroll to position [335, 0]
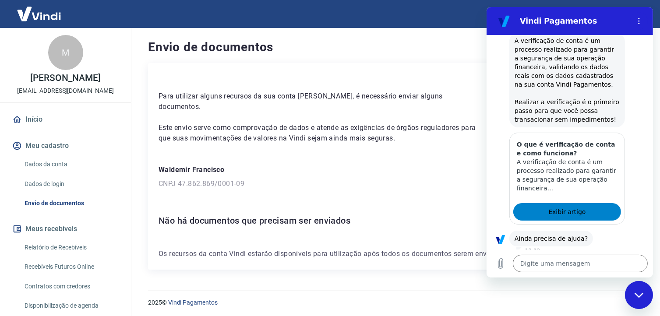
click at [572, 207] on span "Exibir artigo" at bounding box center [566, 212] width 37 height 11
click at [564, 207] on span "Exibir artigo" at bounding box center [566, 212] width 37 height 11
type textarea "x"
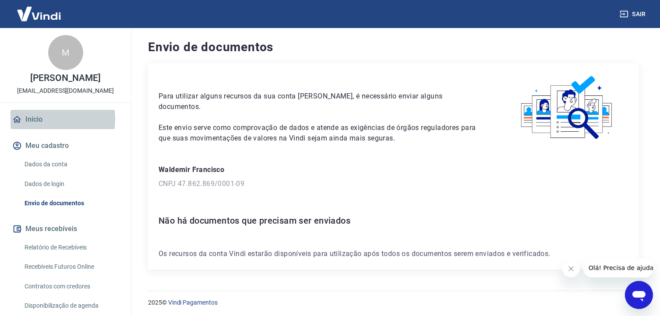
click at [37, 128] on link "Início" at bounding box center [66, 119] width 110 height 19
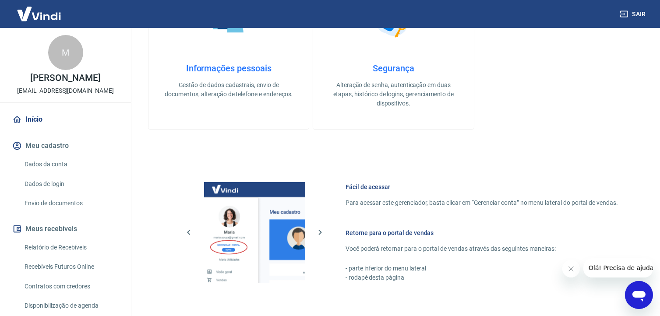
scroll to position [394, 0]
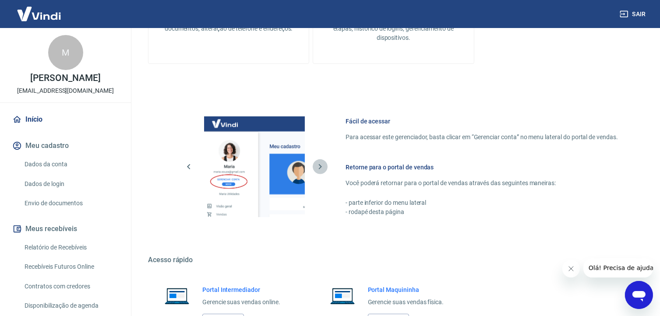
click at [320, 167] on icon "button" at bounding box center [320, 166] width 3 height 5
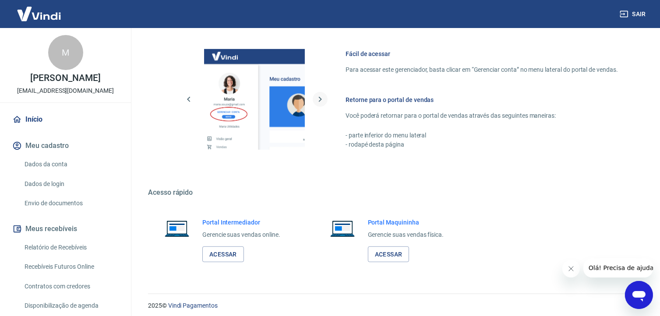
scroll to position [466, 0]
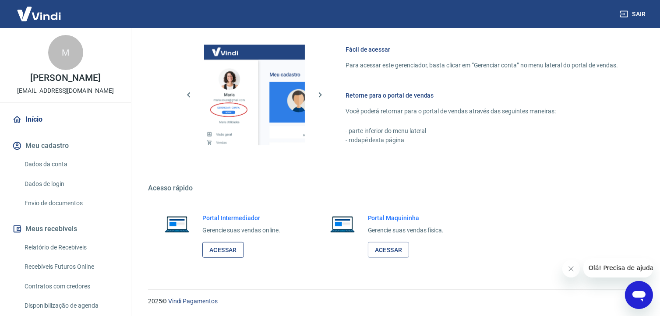
click at [220, 250] on link "Acessar" at bounding box center [223, 250] width 42 height 16
click at [634, 294] on icon "Abrir janela de mensagens" at bounding box center [638, 296] width 13 height 11
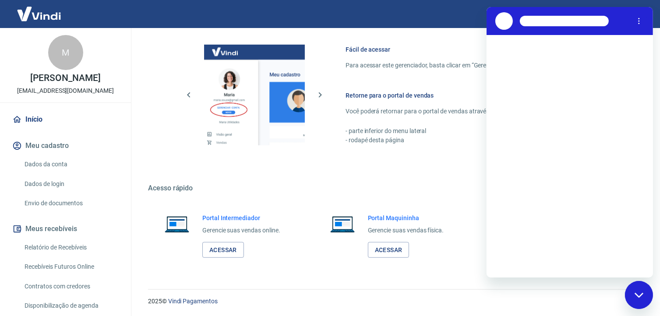
scroll to position [0, 0]
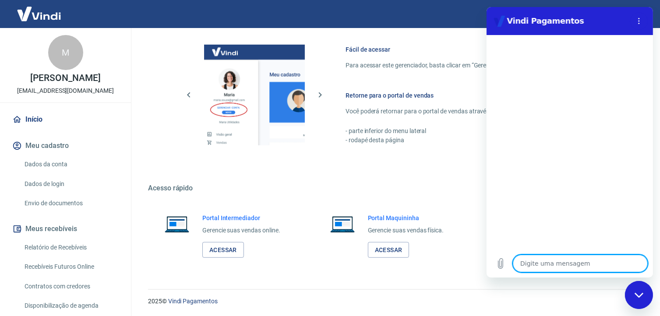
type textarea "F"
type textarea "x"
type textarea "Fa"
type textarea "x"
type textarea "Fal"
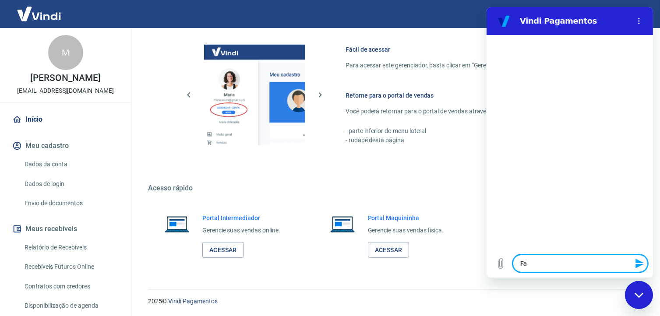
type textarea "x"
type textarea "Fala"
type textarea "x"
type textarea "Falar"
type textarea "x"
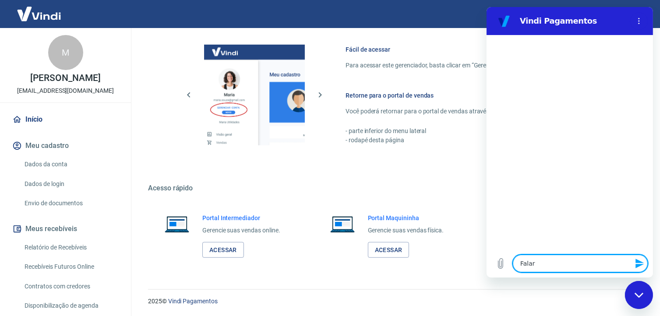
type textarea "Falar"
type textarea "x"
type textarea "Falar c"
type textarea "x"
type textarea "Falar co"
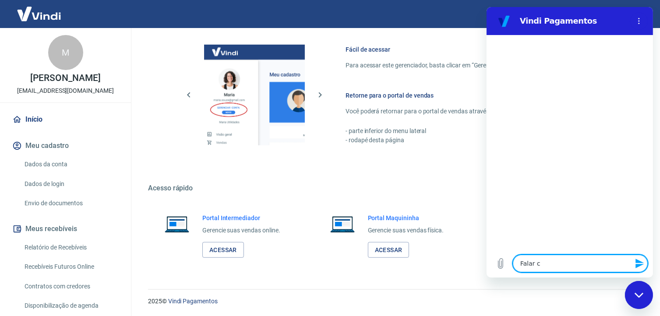
type textarea "x"
type textarea "Falar com"
type textarea "x"
type textarea "Falar com"
type textarea "x"
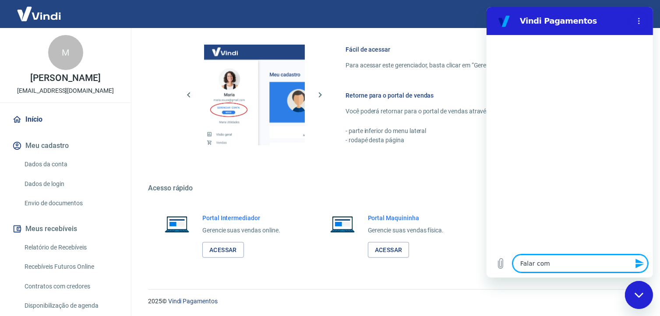
type textarea "Falar com a"
type textarea "x"
type textarea "Falar com as"
type textarea "x"
type textarea "Falar com ass"
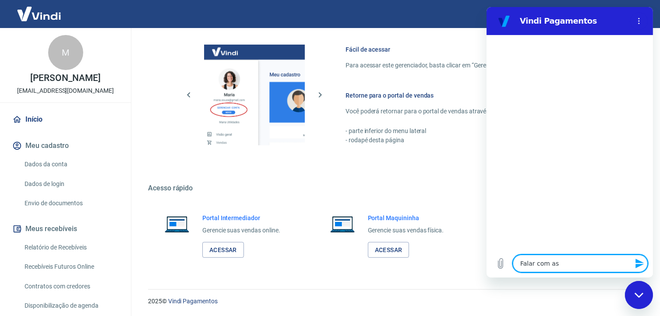
type textarea "x"
type textarea "Falar com assi"
type textarea "x"
type textarea "Falar com assis"
type textarea "x"
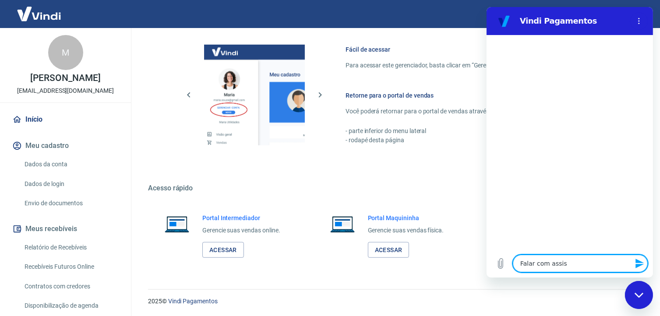
type textarea "Falar com assist"
type textarea "x"
type textarea "Falar com assiste"
type textarea "x"
type textarea "Falar com assisten"
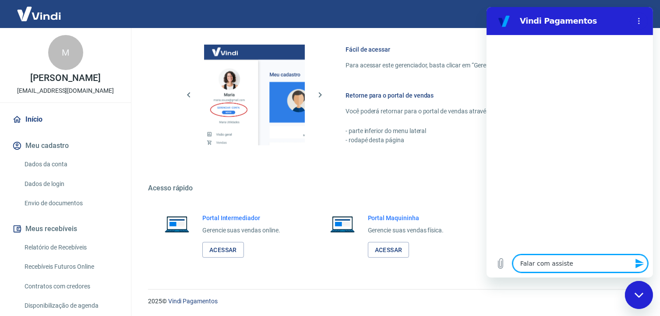
type textarea "x"
type textarea "Falar com assistent"
type textarea "x"
type textarea "Falar com assistente"
type textarea "x"
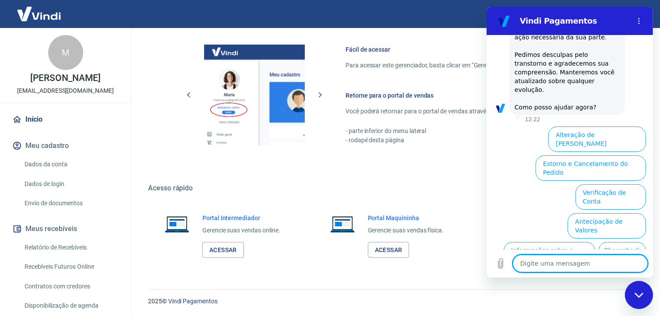
scroll to position [247, 0]
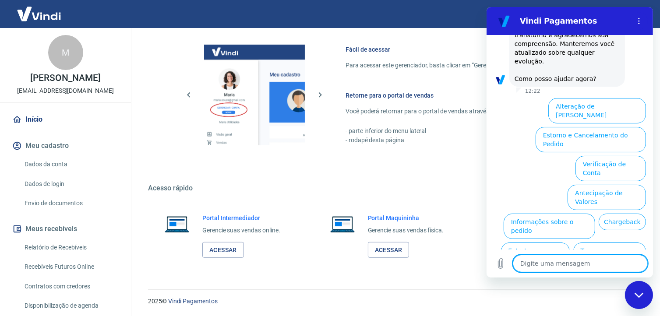
click at [595, 156] on button "Verificação de Conta" at bounding box center [610, 168] width 71 height 25
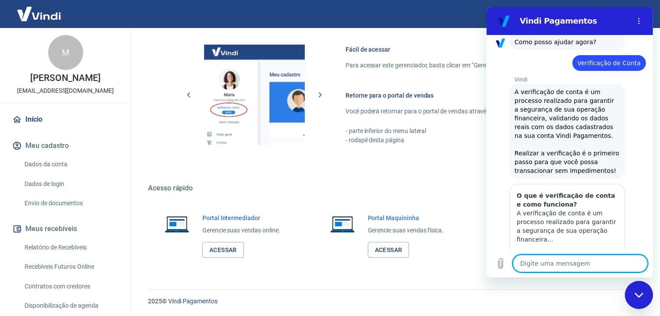
type textarea "x"
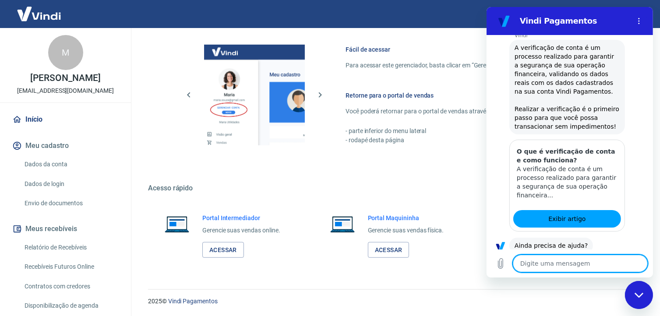
scroll to position [335, 0]
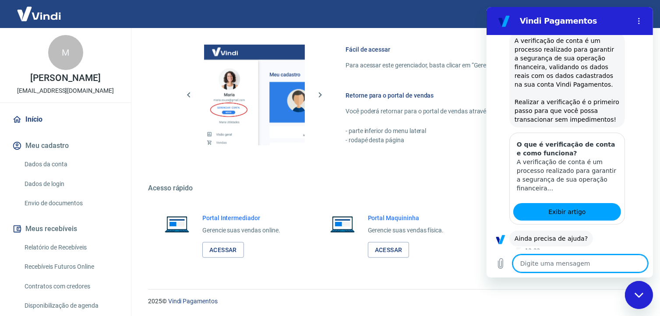
type textarea "f"
type textarea "x"
type textarea "fa"
type textarea "x"
type textarea "fal"
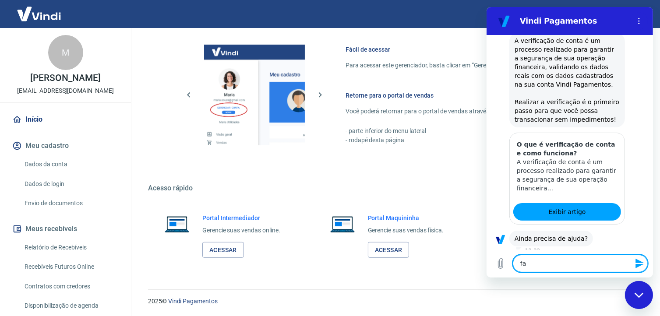
type textarea "x"
type textarea "fala"
type textarea "x"
type textarea "falar"
type textarea "x"
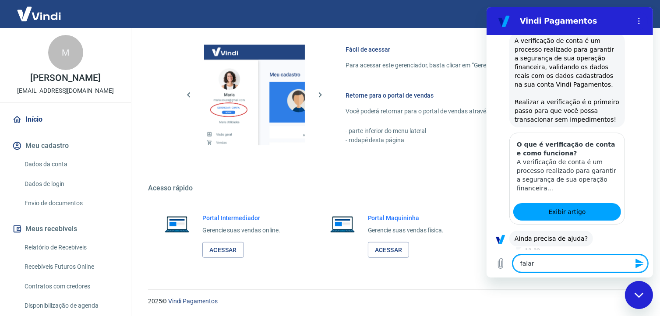
type textarea "falar"
type textarea "x"
type textarea "falar c"
type textarea "x"
type textarea "falar co"
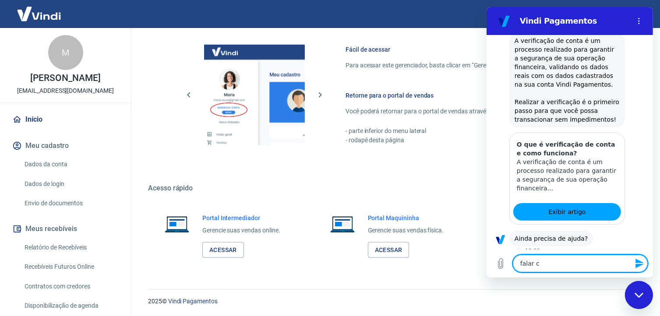
type textarea "x"
type textarea "falar com"
type textarea "x"
type textarea "falar com"
type textarea "x"
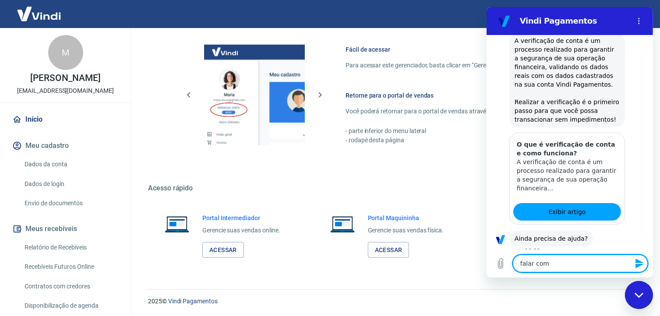
type textarea "falar com a"
type textarea "x"
type textarea "falar com as"
type textarea "x"
type textarea "falar com ass"
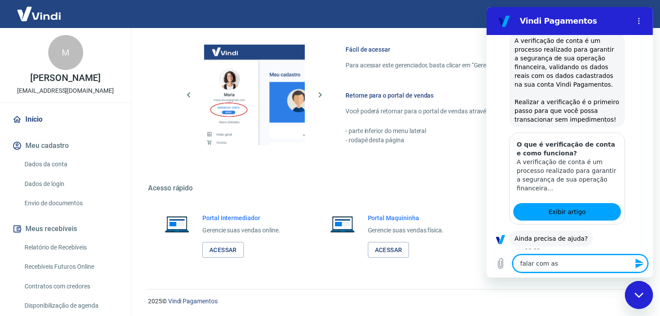
type textarea "x"
type textarea "falar com assi"
type textarea "x"
type textarea "falar com assis"
type textarea "x"
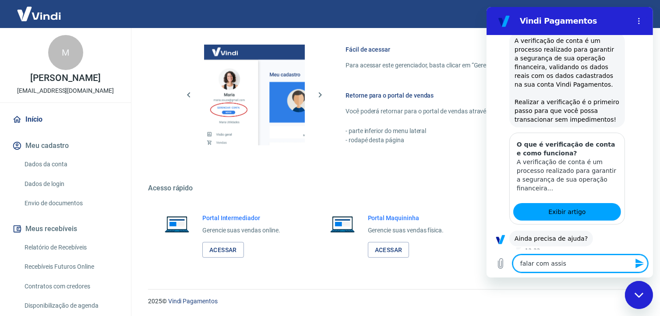
type textarea "falar com assist"
type textarea "x"
type textarea "falar com assiste"
type textarea "x"
type textarea "falar com assistet"
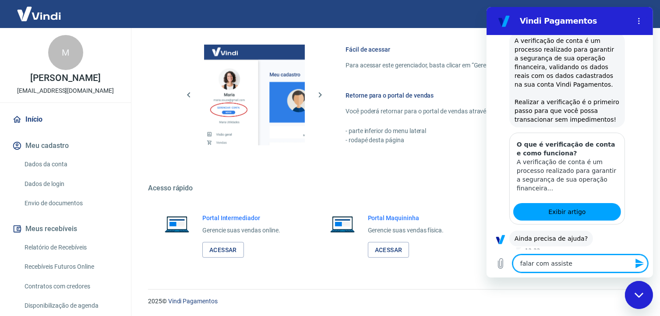
type textarea "x"
type textarea "falar com assiste"
type textarea "x"
type textarea "falar com assisten"
type textarea "x"
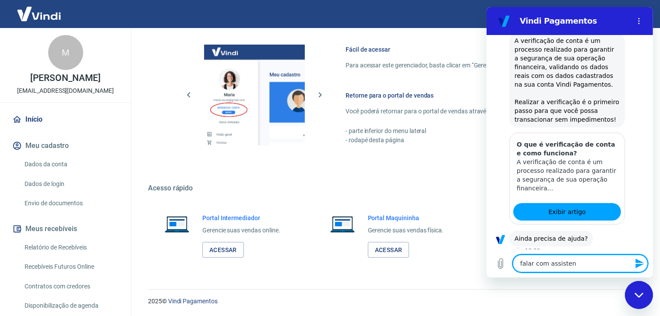
type textarea "falar com assistent"
type textarea "x"
type textarea "falar com assistente"
type textarea "x"
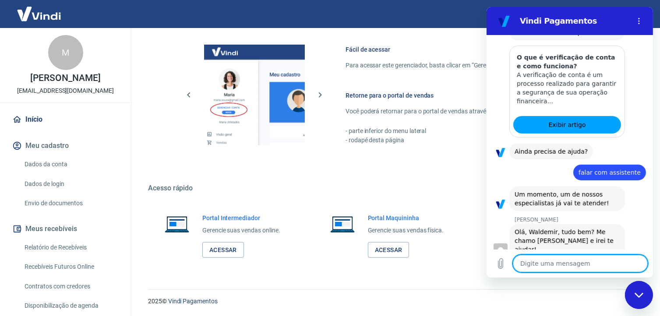
scroll to position [422, 0]
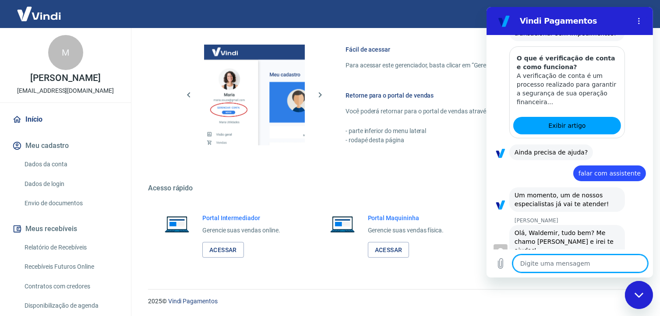
type textarea "x"
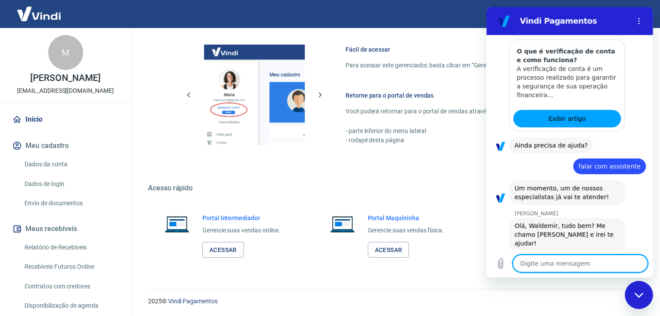
scroll to position [430, 0]
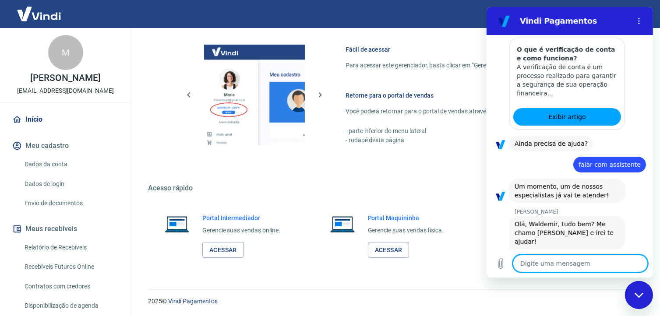
click at [546, 262] on textarea at bounding box center [580, 264] width 135 height 18
type textarea "e"
type textarea "x"
type textarea "es"
type textarea "x"
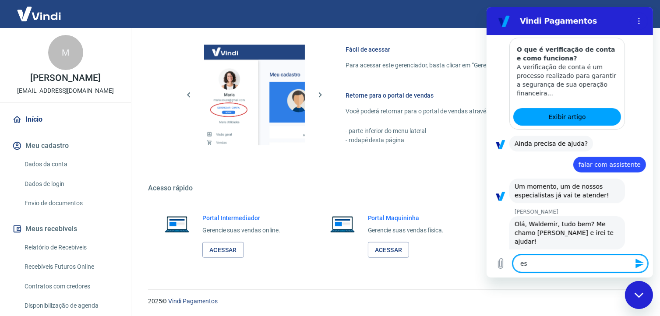
type textarea "est"
type textarea "x"
type textarea "esto"
type textarea "x"
type textarea "estou"
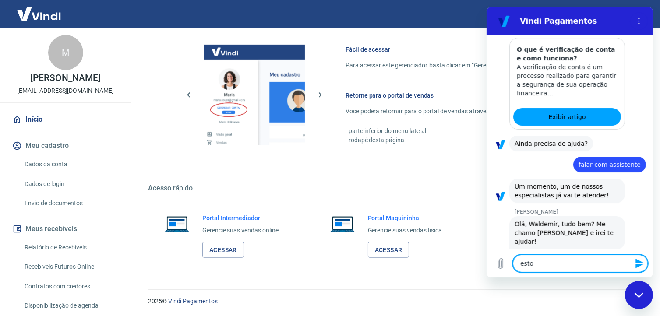
type textarea "x"
type textarea "estou"
type textarea "x"
type textarea "estou t"
type textarea "x"
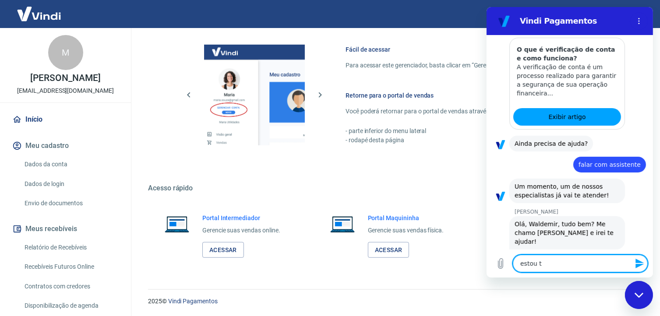
type textarea "estou te"
type textarea "x"
type textarea "estou ten"
type textarea "x"
type textarea "estou tent"
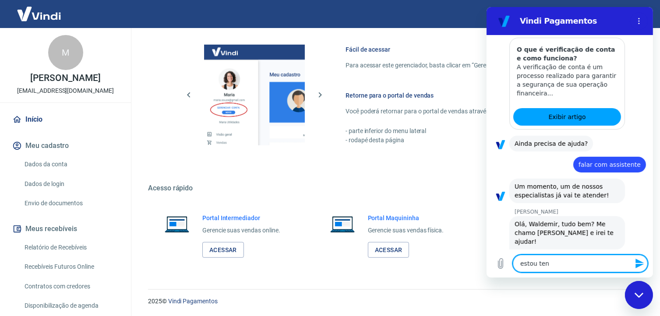
type textarea "x"
type textarea "estou tenta"
type textarea "x"
type textarea "estou tentan"
type textarea "x"
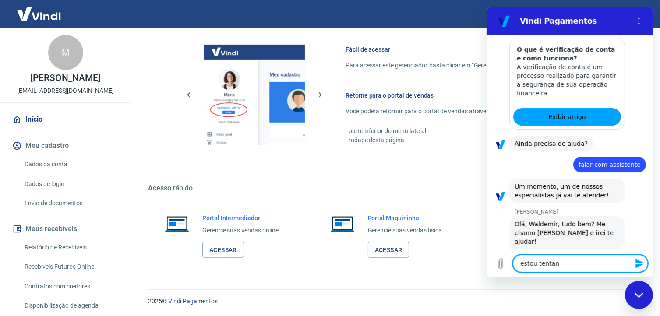
type textarea "estou tentand"
type textarea "x"
type textarea "estou tentando"
type textarea "x"
type textarea "estou tentando"
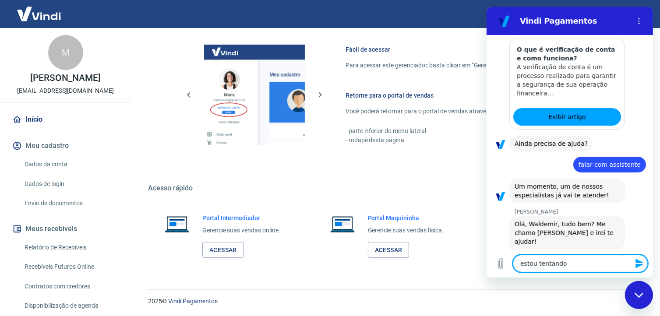
type textarea "x"
type textarea "estou tentando v"
type textarea "x"
type textarea "estou tentando va"
type textarea "x"
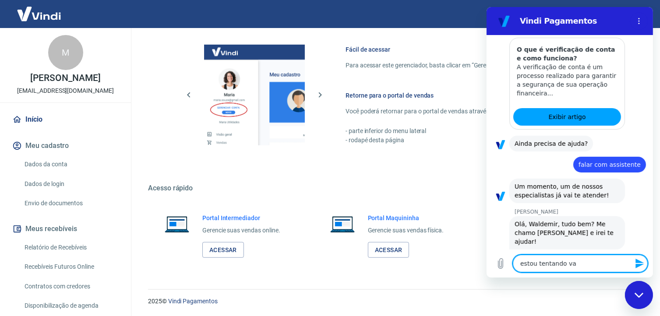
type textarea "estou tentando val"
type textarea "x"
type textarea "estou tentando vali"
type textarea "x"
type textarea "estou tentando valid"
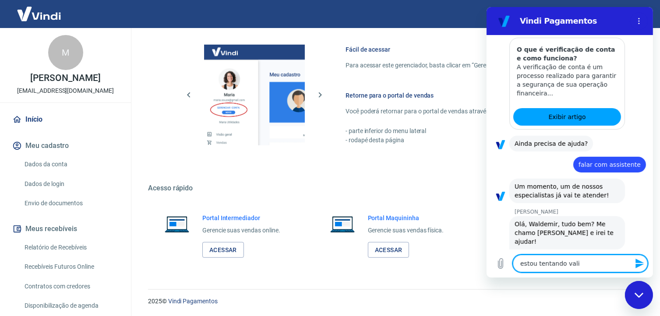
type textarea "x"
type textarea "estou tentando valida"
type textarea "x"
type textarea "estou tentando validar"
type textarea "x"
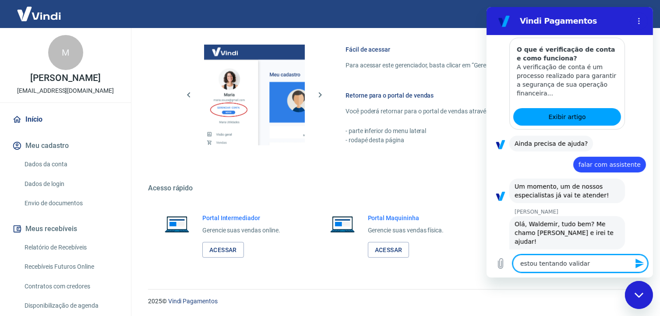
type textarea "estou tentando validar"
type textarea "x"
type textarea "estou tentando validar d"
type textarea "x"
type textarea "estou tentando validar de"
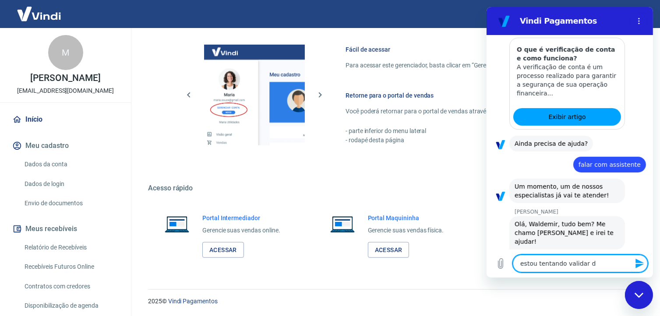
type textarea "x"
type textarea "estou tentando validar des"
type textarea "x"
type textarea "estou tentando validar desd"
type textarea "x"
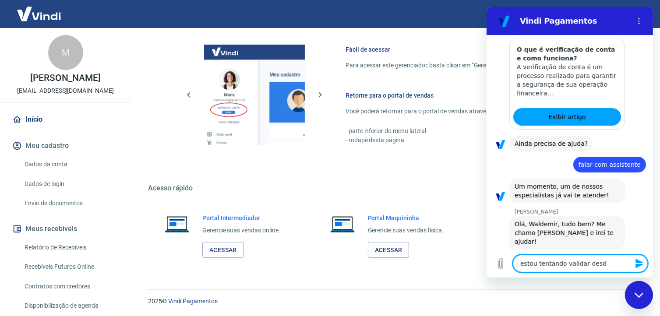
type textarea "estou tentando validar desde"
type textarea "x"
type textarea "estou tentando validar desde"
type textarea "x"
type textarea "estou tentando validar desde s"
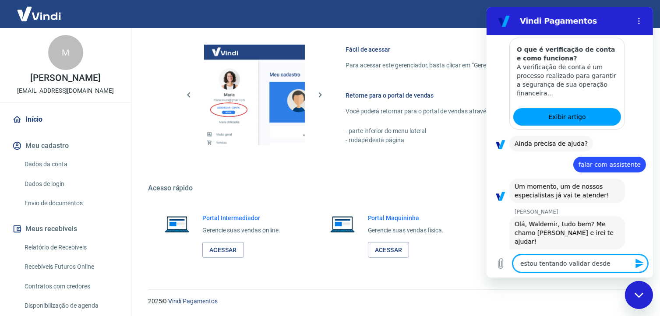
type textarea "x"
type textarea "estou tentando validar desde se"
type textarea "x"
type textarea "estou tentando validar desde seg"
type textarea "x"
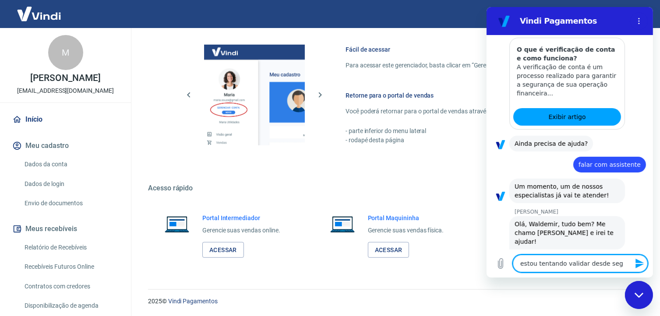
type textarea "estou tentando validar desde segu"
type textarea "x"
type textarea "estou tentando validar desde segun"
type textarea "x"
type textarea "estou tentando validar desde segund"
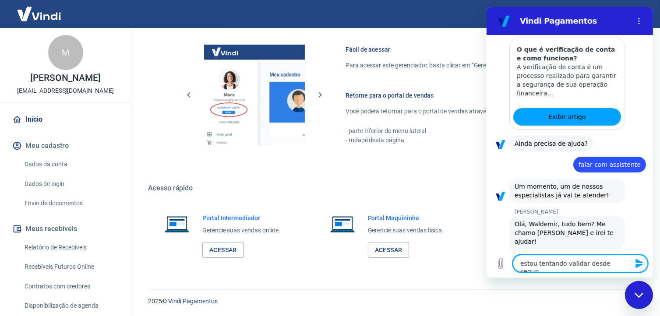
type textarea "x"
type textarea "estou tentando validar desde segunda"
type textarea "x"
type textarea "estou tentando validar desde segunda"
type textarea "x"
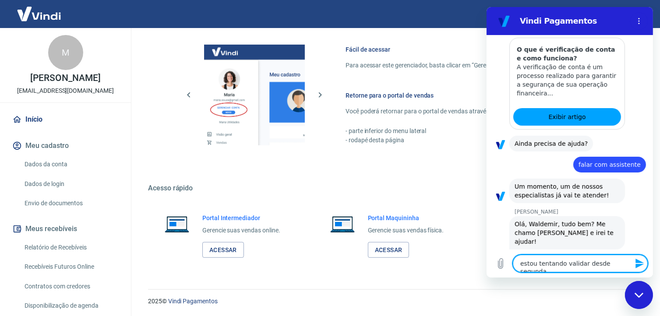
type textarea "estou tentando validar desde segunda f"
type textarea "x"
type textarea "estou tentando validar desde segunda fe"
type textarea "x"
type textarea "estou tentando validar desde segunda fei"
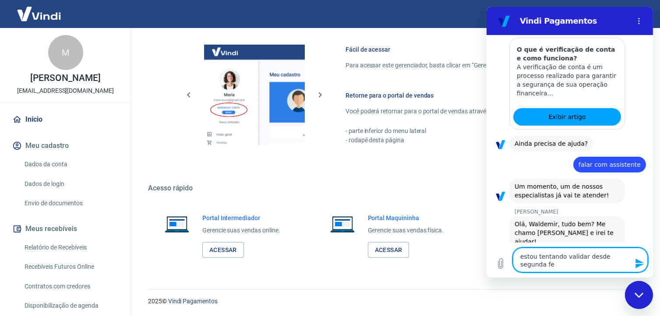
type textarea "x"
type textarea "estou tentando validar desde segunda feir"
type textarea "x"
type textarea "estou tentando validar desde segunda feira"
type textarea "x"
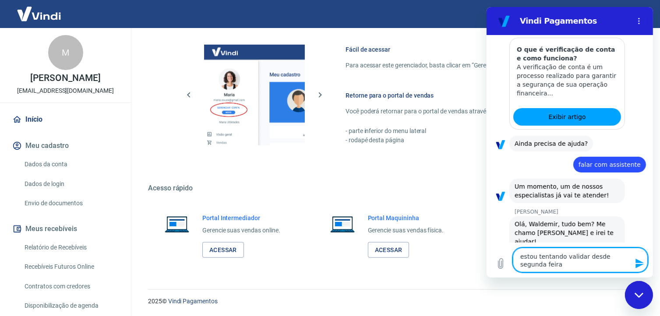
type textarea "estou tentando validar desde segunda feira"
type textarea "x"
type textarea "estou tentando validar desde segunda feira k"
type textarea "x"
type textarea "estou tentando validar desde segunda feira kk"
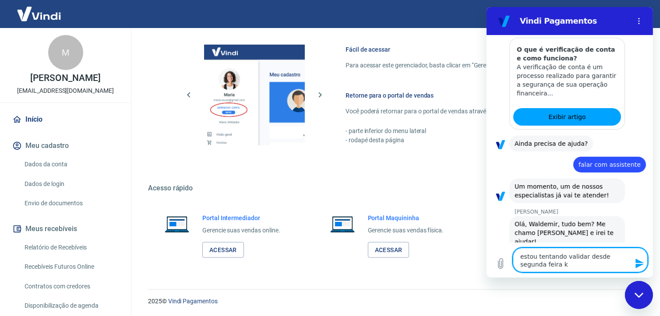
type textarea "x"
type textarea "estou tentando validar desde segunda feira kkk"
type textarea "x"
type textarea "estou tentando validar desde segunda feira kkk,"
type textarea "x"
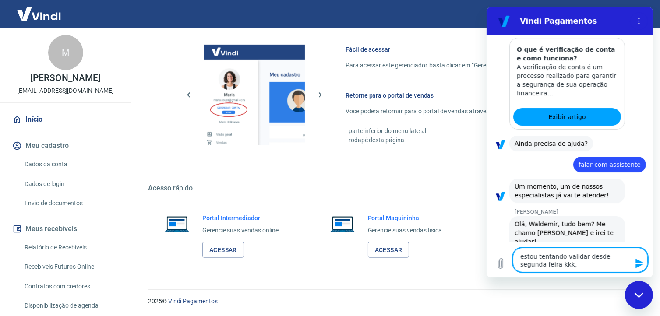
type textarea "estou tentando validar desde segunda feira kkk,"
type textarea "x"
type textarea "estou tentando validar desde segunda feira kkk, s"
type textarea "x"
type textarea "estou tentando validar desde segunda feira kkk, se"
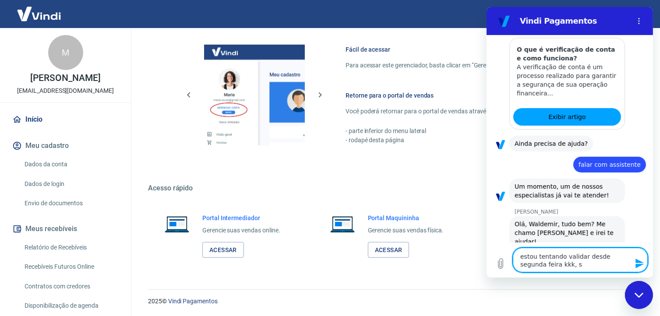
type textarea "x"
type textarea "estou tentando validar desde segunda feira kkk, sem"
type textarea "x"
type textarea "estou tentando validar desde segunda feira kkk, sem"
type textarea "x"
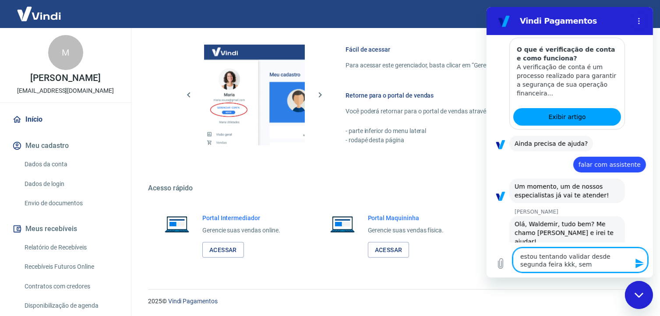
type textarea "estou tentando validar desde segunda feira kkk, sem e"
type textarea "x"
type textarea "estou tentando validar desde segunda feira kkk, sem ex"
type textarea "x"
type textarea "estou tentando validar desde segunda feira kkk, sem exp"
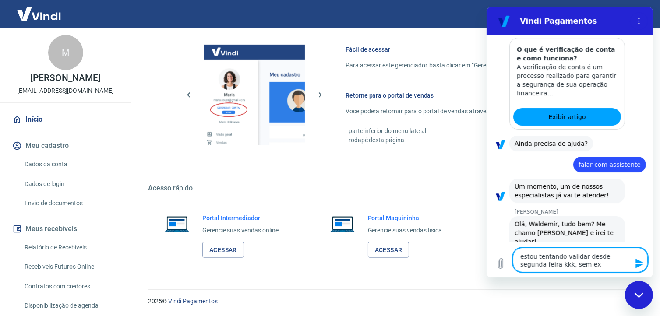
type textarea "x"
type textarea "estou tentando validar desde segunda feira kkk, sem expe"
type textarea "x"
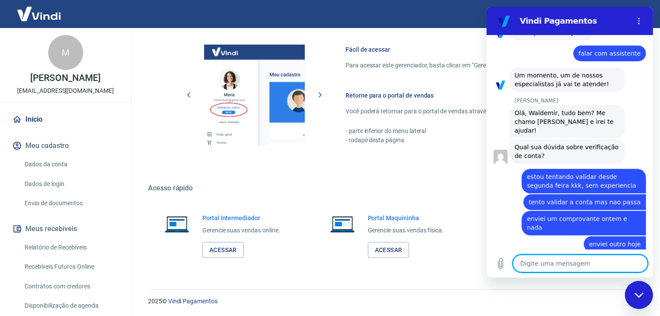
scroll to position [543, 0]
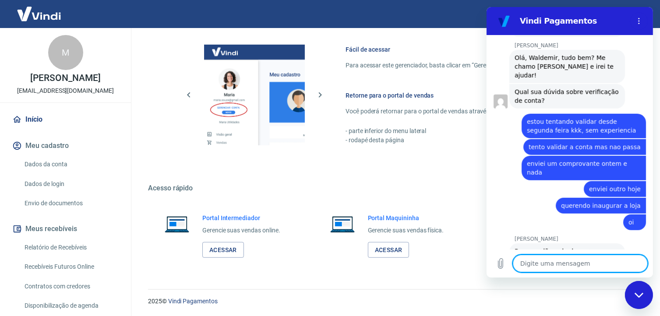
scroll to position [599, 0]
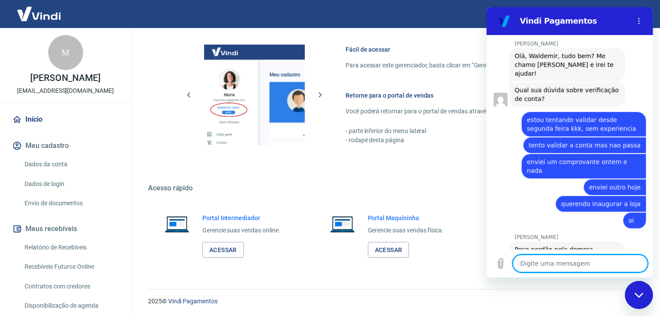
click at [539, 262] on textarea at bounding box center [580, 264] width 135 height 18
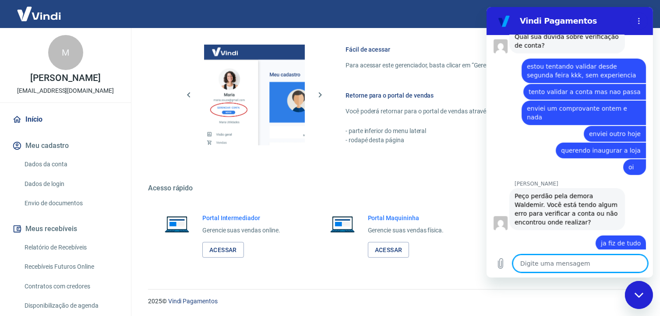
scroll to position [654, 0]
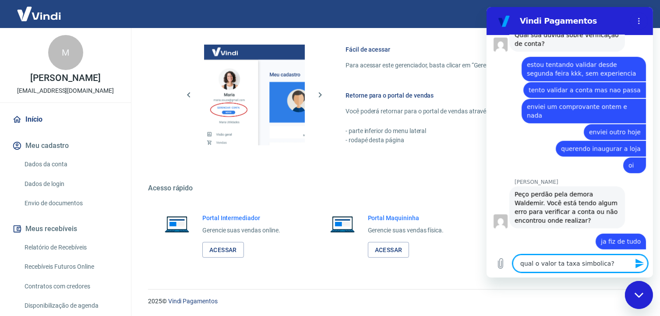
click at [639, 264] on icon "Enviar mensagem" at bounding box center [640, 264] width 11 height 11
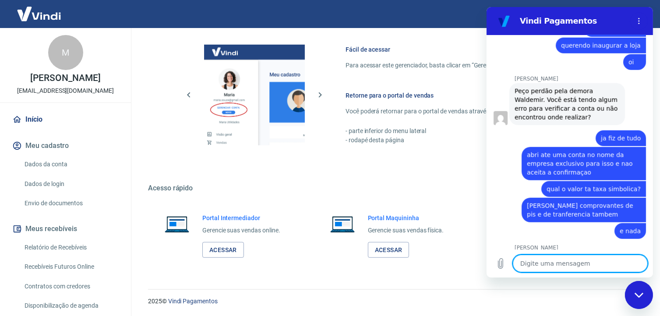
scroll to position [759, 0]
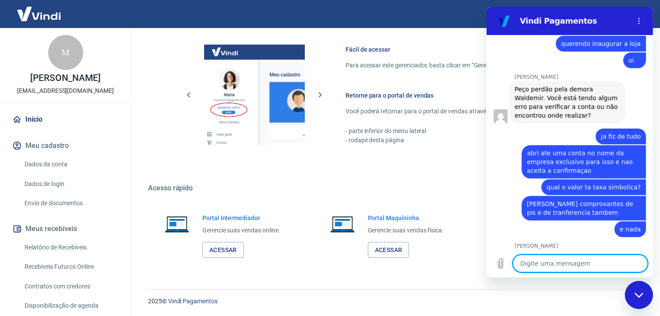
click at [551, 267] on textarea at bounding box center [580, 264] width 135 height 18
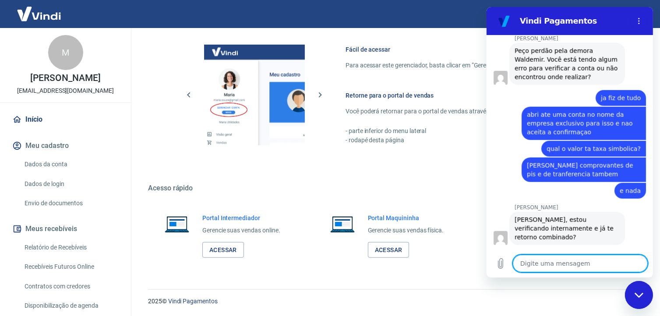
scroll to position [797, 0]
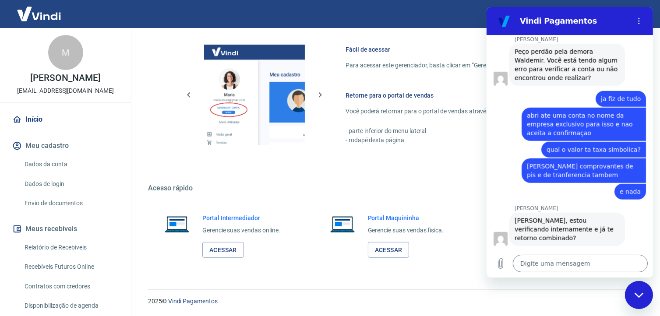
drag, startPoint x: 42, startPoint y: -28, endPoint x: 36, endPoint y: -45, distance: 18.6
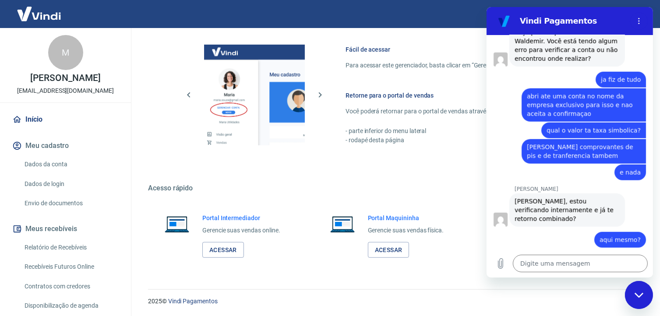
scroll to position [818, 0]
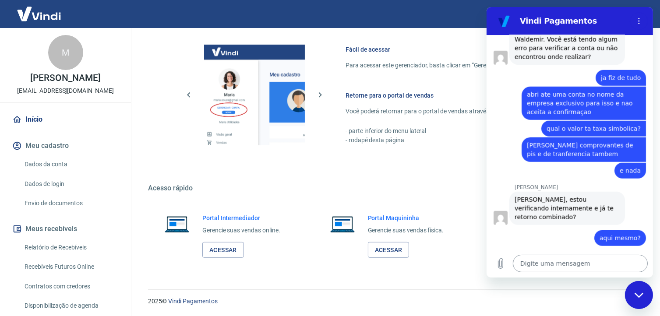
click at [582, 262] on textarea at bounding box center [580, 264] width 135 height 18
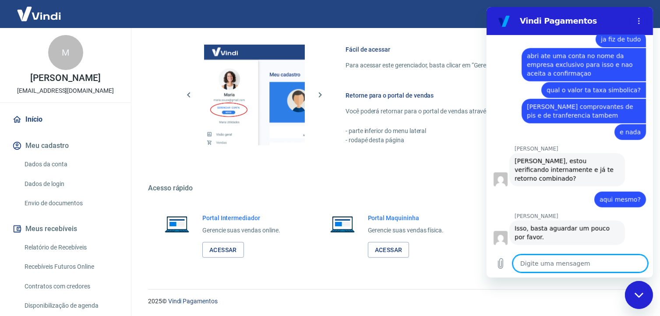
scroll to position [855, 0]
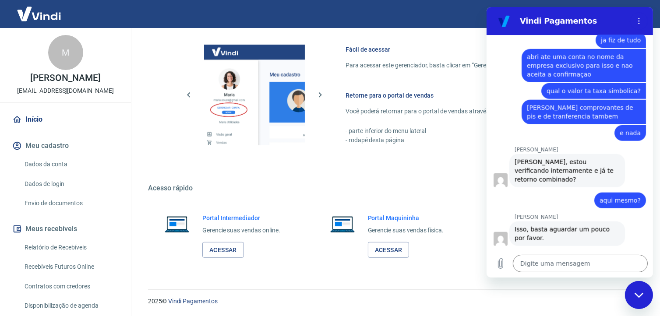
drag, startPoint x: 46, startPoint y: 225, endPoint x: 438, endPoint y: 276, distance: 395.0
drag, startPoint x: 438, startPoint y: 276, endPoint x: 436, endPoint y: 284, distance: 8.1
drag, startPoint x: 436, startPoint y: 284, endPoint x: 471, endPoint y: 305, distance: 41.0
drag, startPoint x: 471, startPoint y: 305, endPoint x: 441, endPoint y: 273, distance: 44.0
drag, startPoint x: 441, startPoint y: 273, endPoint x: 571, endPoint y: 284, distance: 130.6
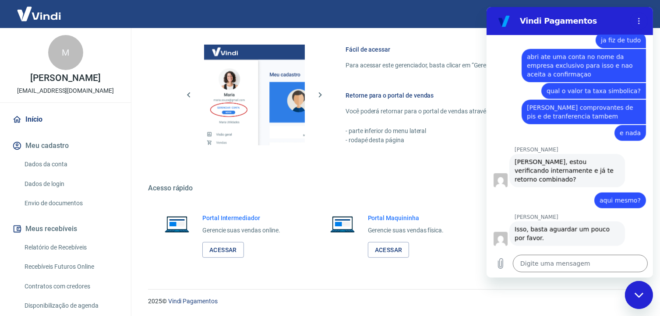
drag, startPoint x: 1058, startPoint y: 291, endPoint x: 497, endPoint y: 227, distance: 564.5
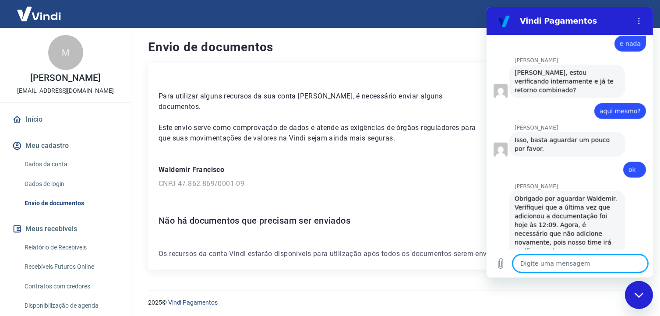
scroll to position [947, 0]
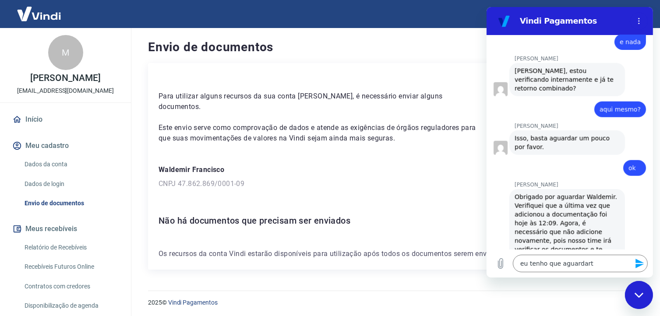
click at [485, 261] on div "Para utilizar alguns recursos da sua conta Vindi, é necessário enviar alguns do…" at bounding box center [393, 166] width 491 height 207
click at [596, 266] on textarea "eu tenho que aguardart" at bounding box center [580, 264] width 135 height 18
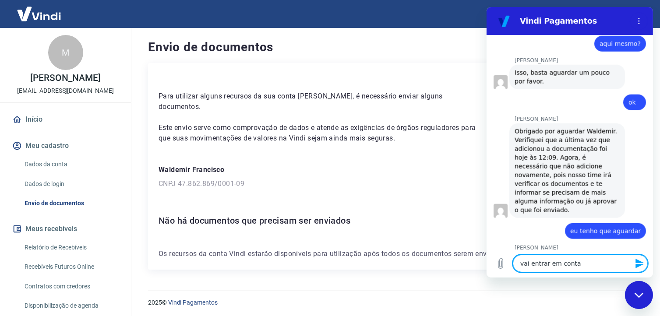
scroll to position [1014, 0]
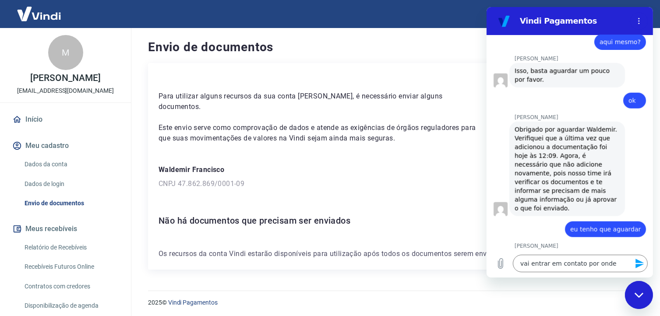
click at [639, 260] on icon "Enviar mensagem" at bounding box center [640, 264] width 11 height 11
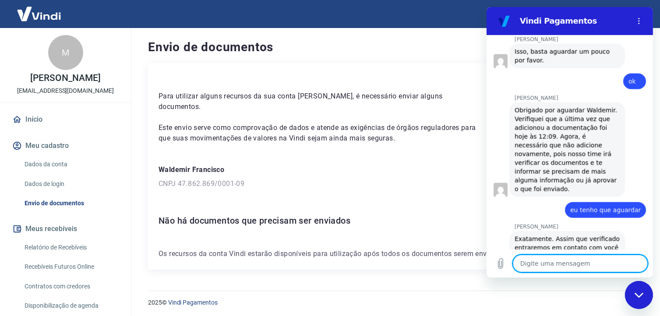
scroll to position [1035, 0]
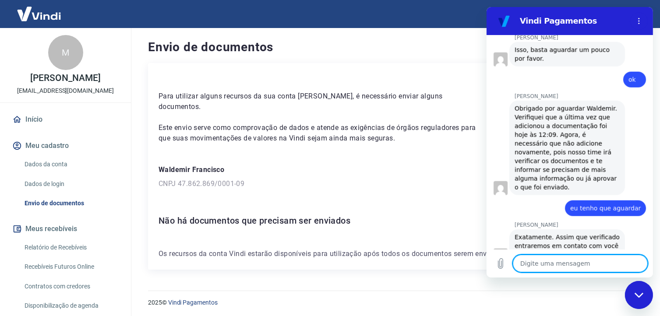
click at [606, 264] on textarea at bounding box center [580, 264] width 135 height 18
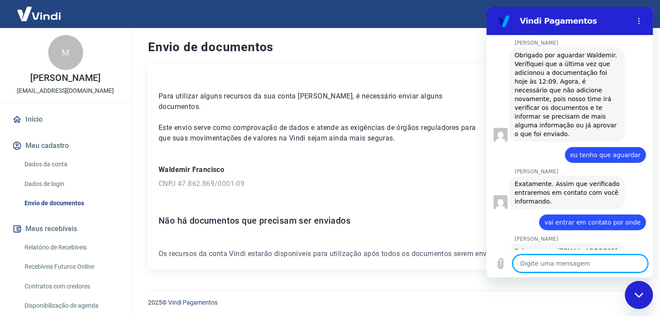
scroll to position [1090, 0]
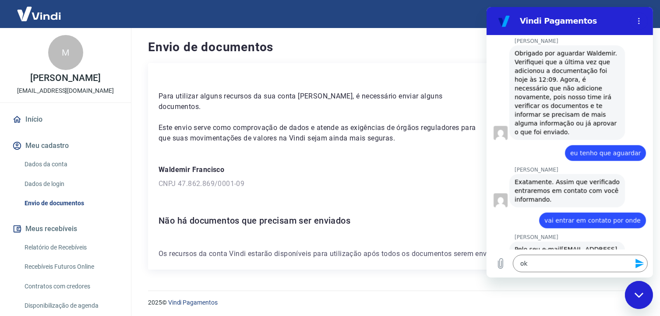
click at [640, 262] on icon "Enviar mensagem" at bounding box center [639, 264] width 8 height 10
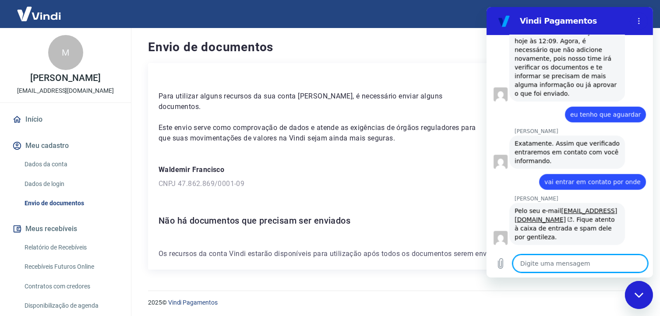
scroll to position [1128, 0]
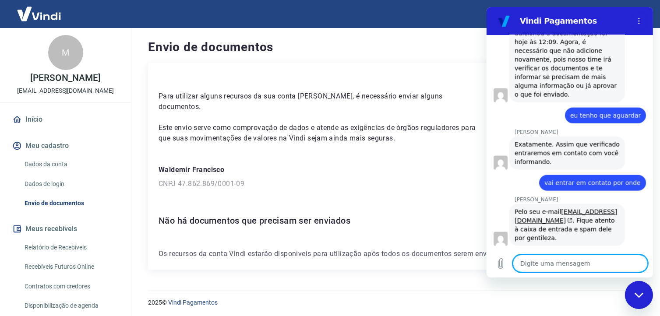
click at [625, 265] on textarea at bounding box center [580, 264] width 135 height 18
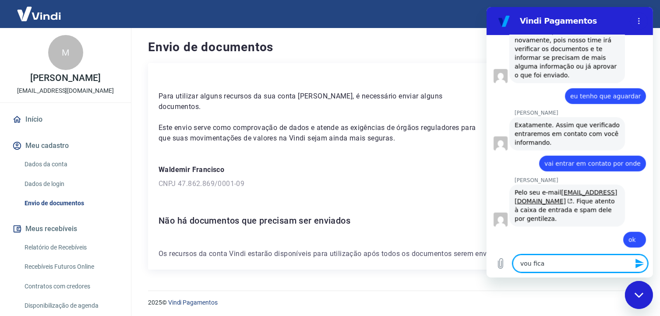
scroll to position [1149, 0]
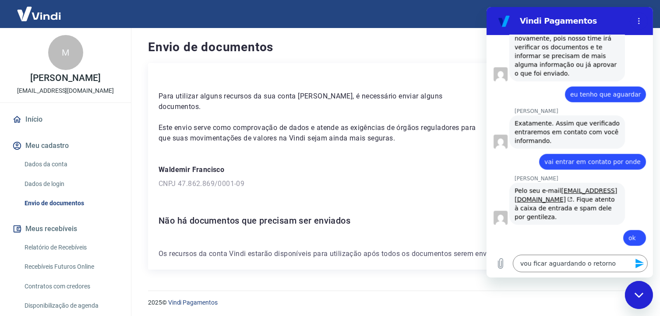
click at [642, 267] on icon "Enviar mensagem" at bounding box center [640, 264] width 11 height 11
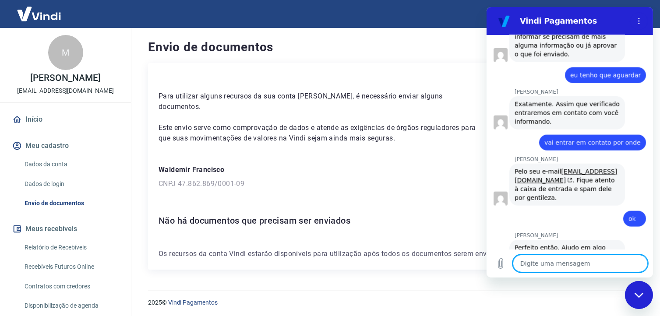
scroll to position [1170, 0]
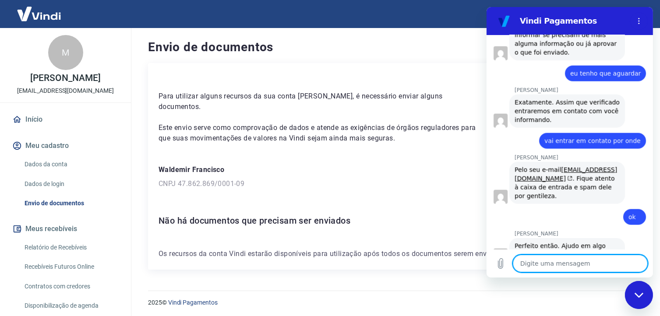
click at [411, 128] on p "Este envio serve como comprovação de dados e atende as exigências de órgãos reg…" at bounding box center [322, 133] width 327 height 21
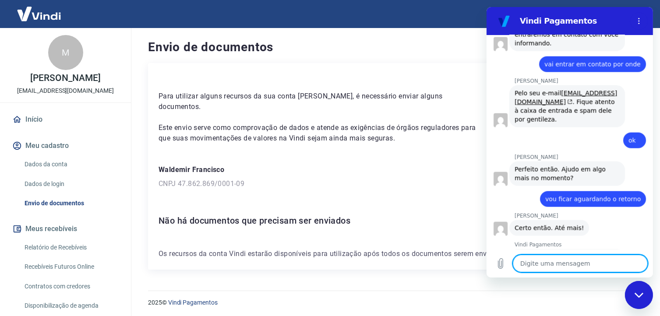
scroll to position [1248, 0]
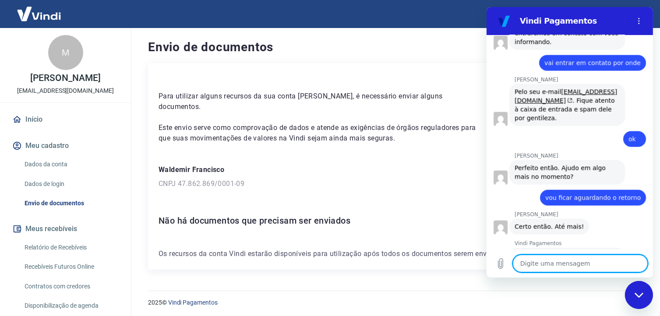
click at [584, 284] on button "Boa 👍" at bounding box center [584, 296] width 35 height 25
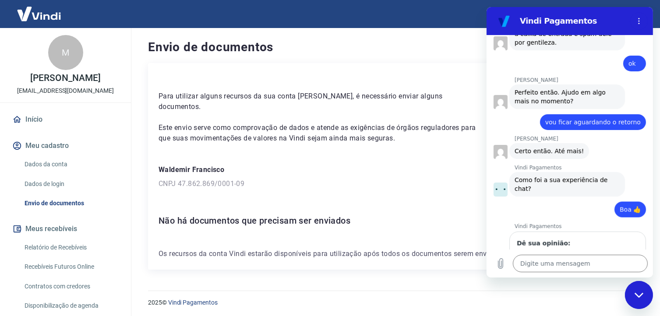
scroll to position [1323, 0]
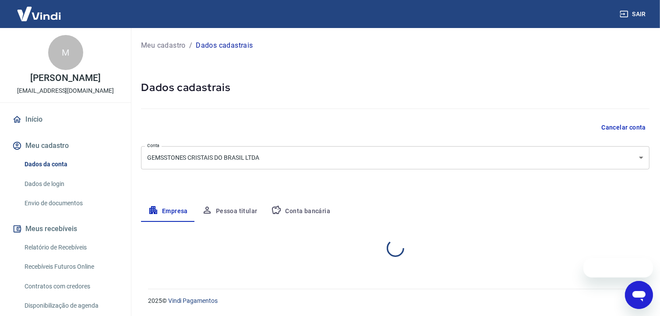
select select "MG"
select select "business"
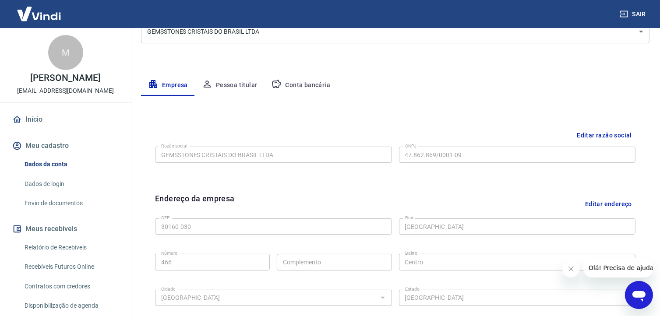
scroll to position [131, 0]
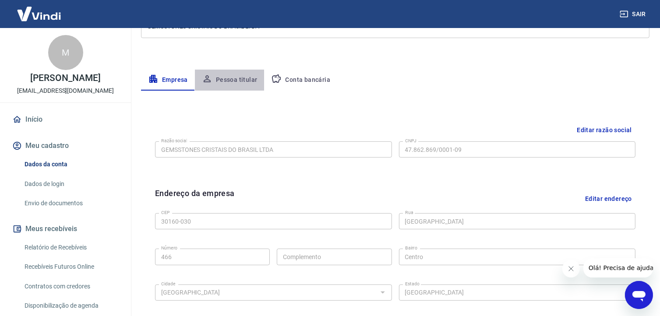
click at [230, 81] on button "Pessoa titular" at bounding box center [230, 80] width 70 height 21
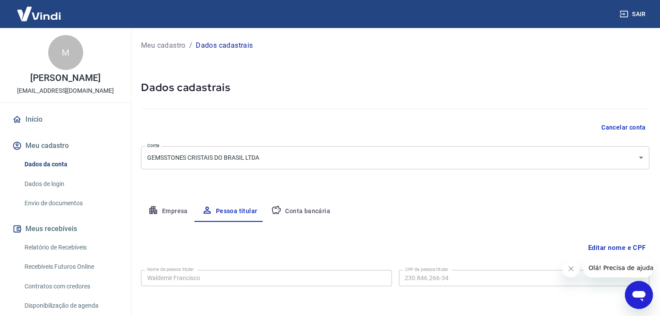
scroll to position [0, 0]
click at [311, 209] on button "Conta bancária" at bounding box center [300, 211] width 73 height 21
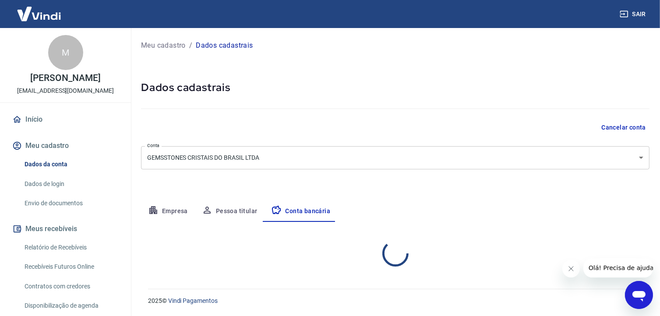
select select "1"
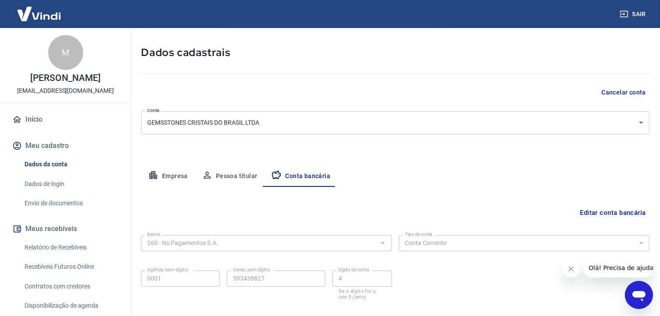
scroll to position [82, 0]
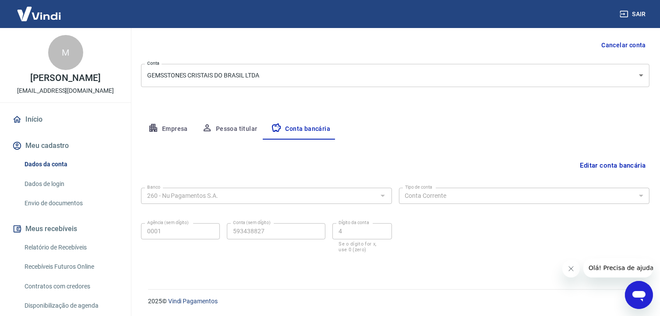
click at [53, 212] on link "Envio de documentos" at bounding box center [70, 204] width 99 height 18
